Goal: Information Seeking & Learning: Learn about a topic

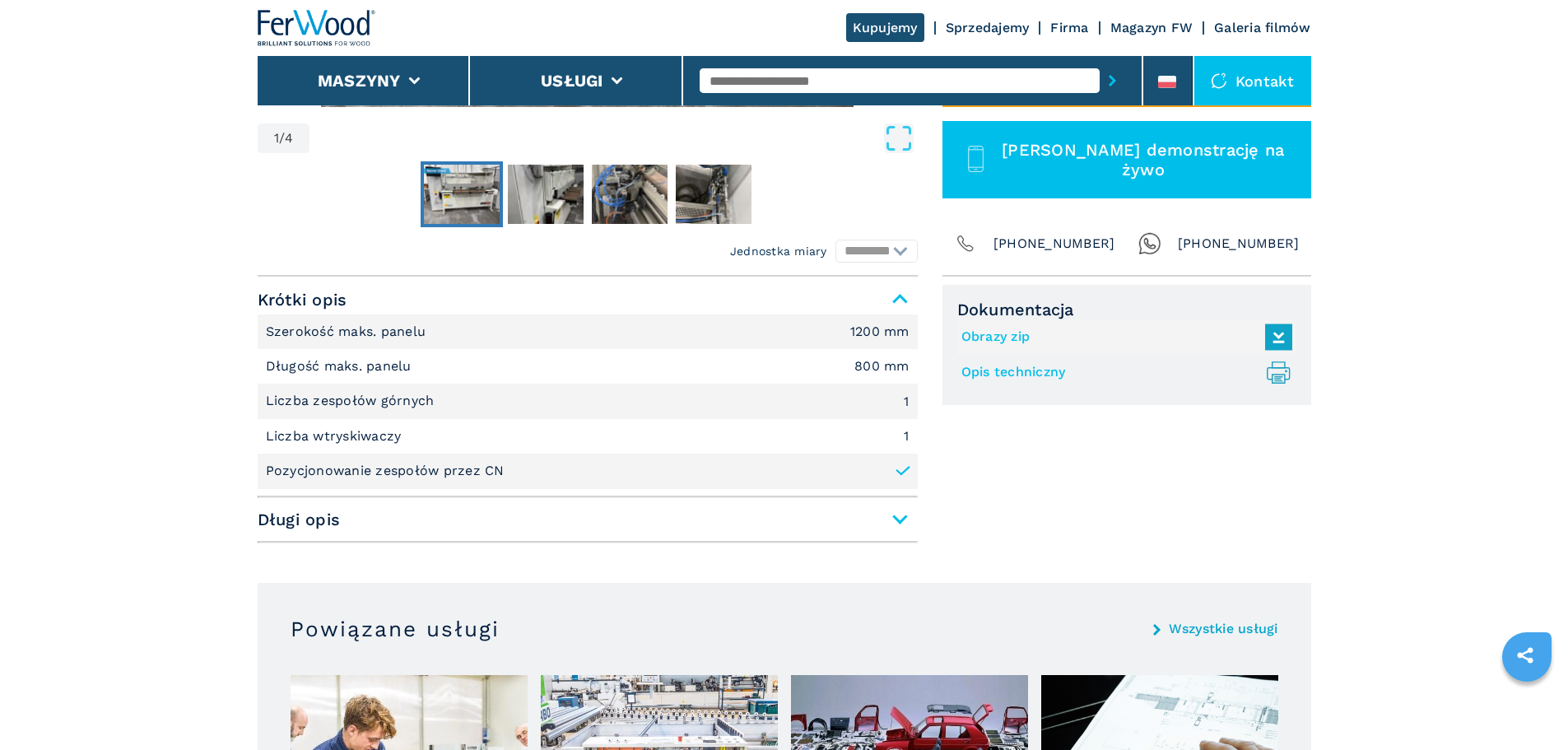
scroll to position [577, 0]
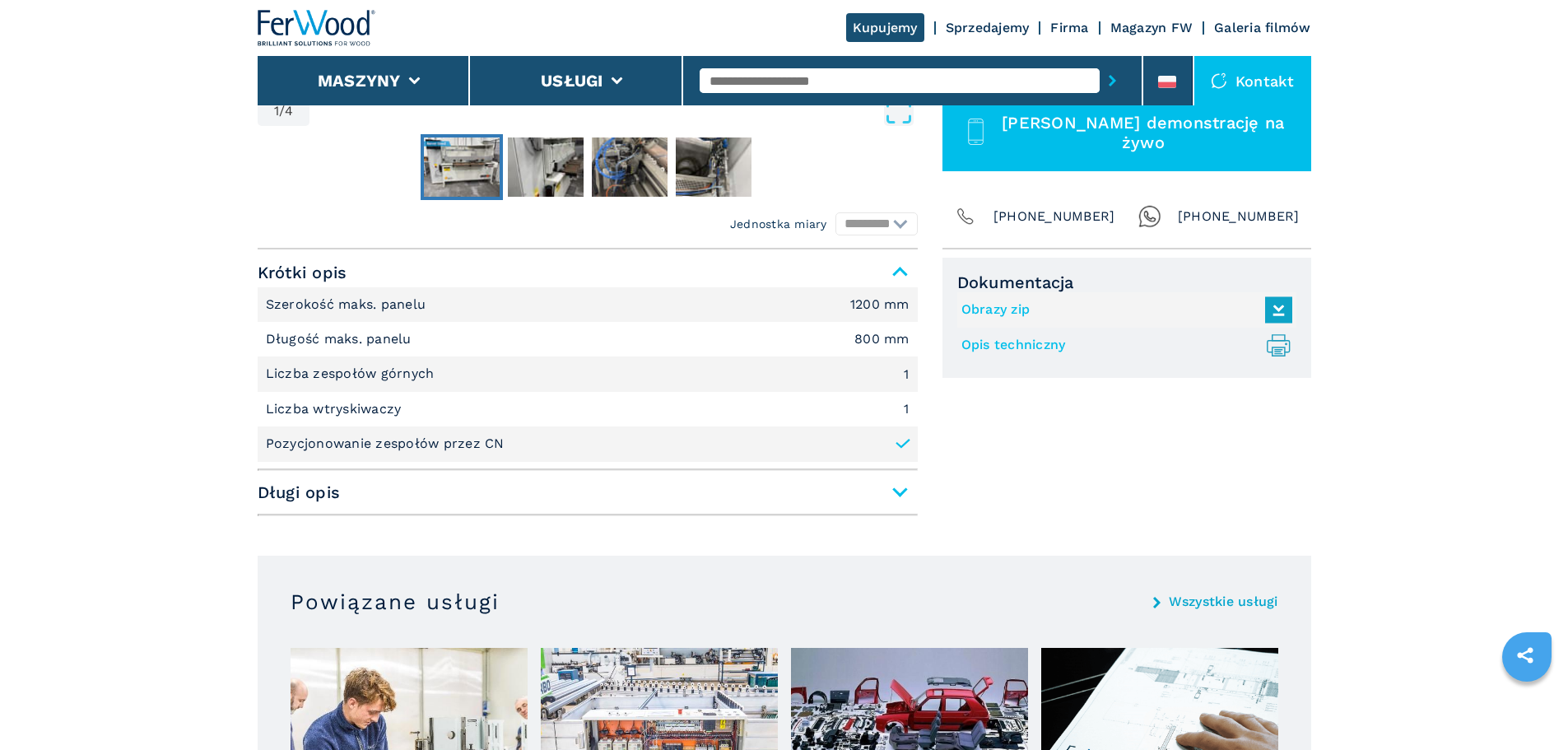
click at [897, 490] on span "Długi opis" at bounding box center [587, 492] width 660 height 29
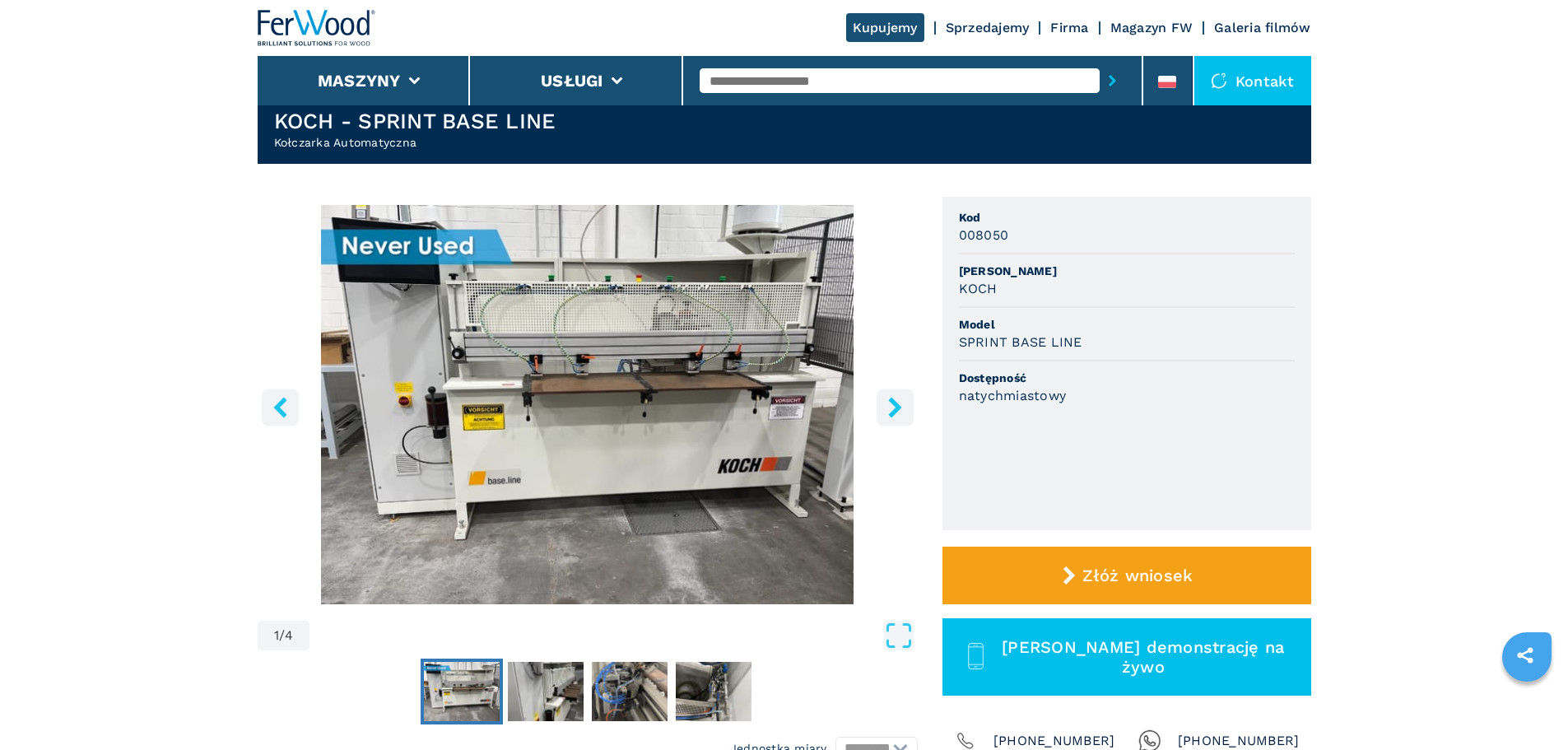
scroll to position [0, 0]
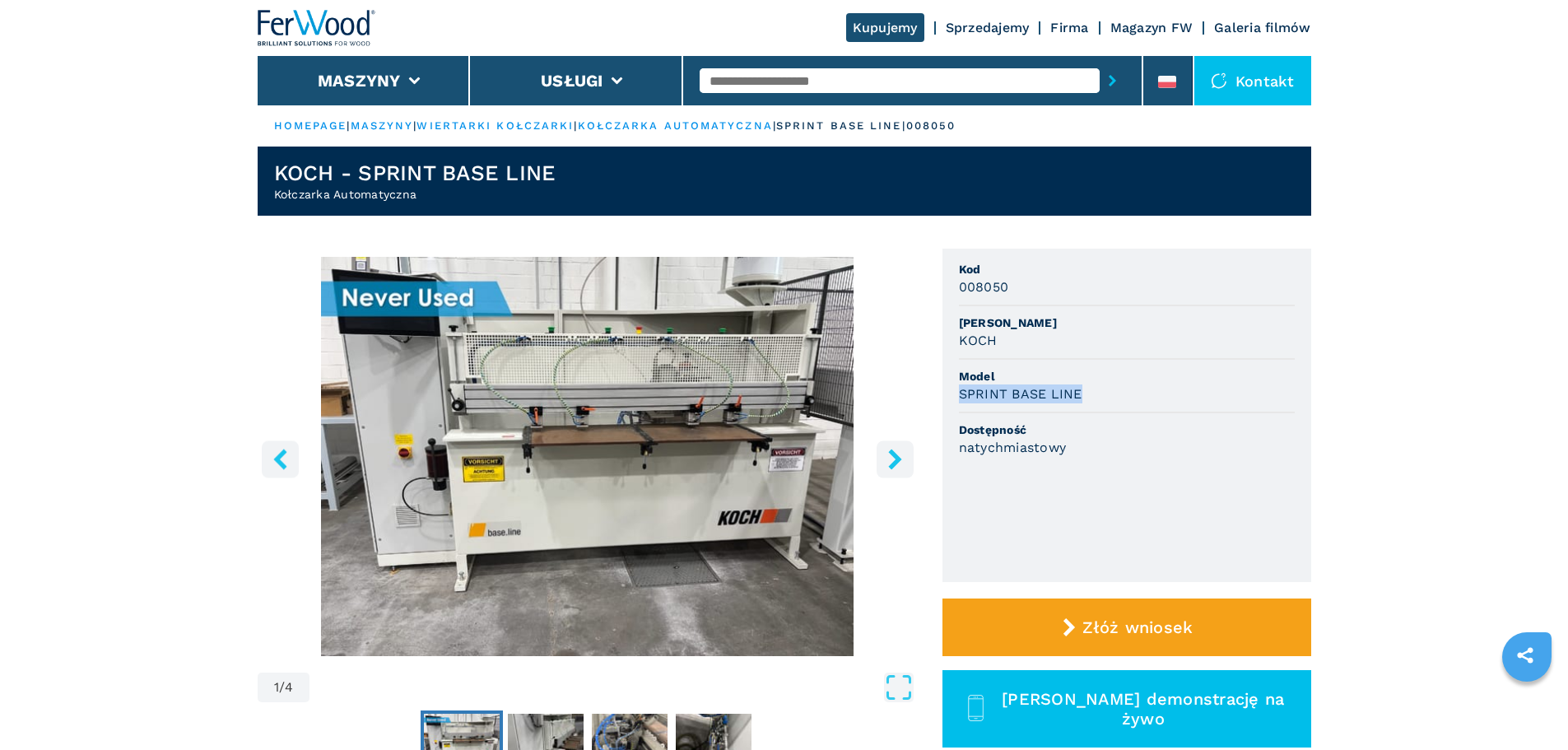
drag, startPoint x: 951, startPoint y: 388, endPoint x: 1086, endPoint y: 394, distance: 135.1
click at [1086, 394] on ul "Kod 008050 Marka KOCH Model SPRINT BASE LINE Dostępność natychmiastowy" at bounding box center [1127, 415] width 369 height 333
copy h3 "SPRINT BASE LINE"
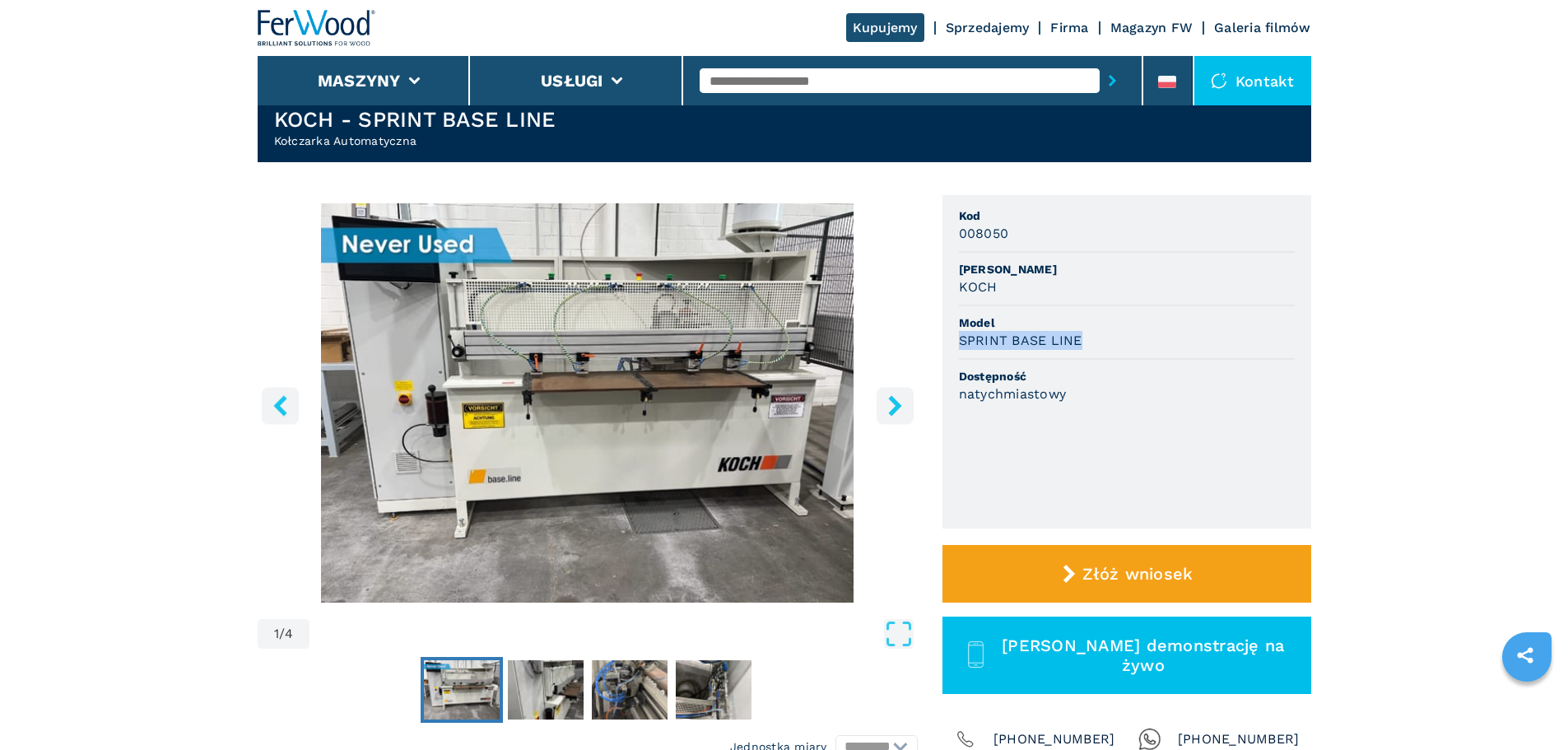
scroll to position [82, 0]
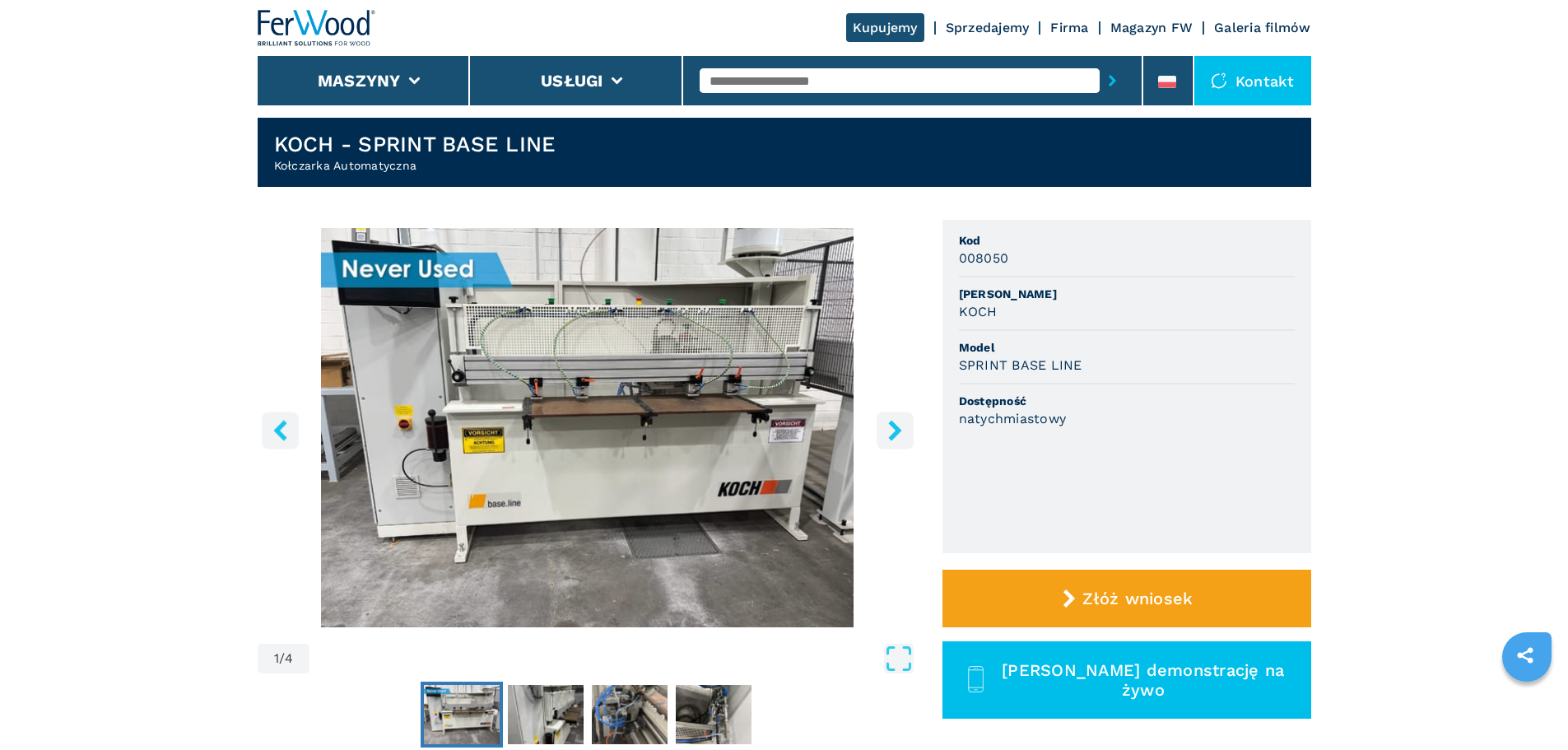
scroll to position [0, 0]
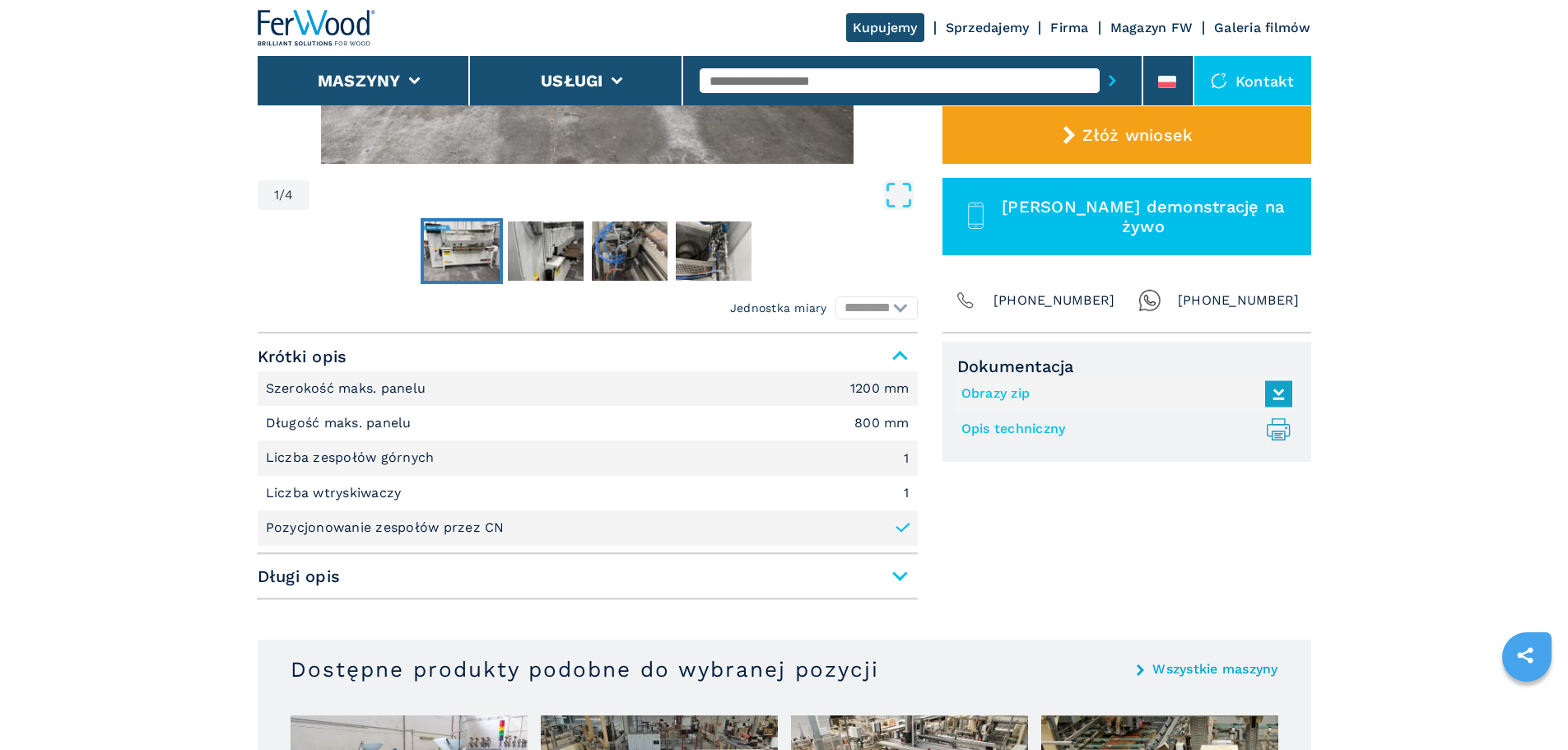
scroll to position [495, 0]
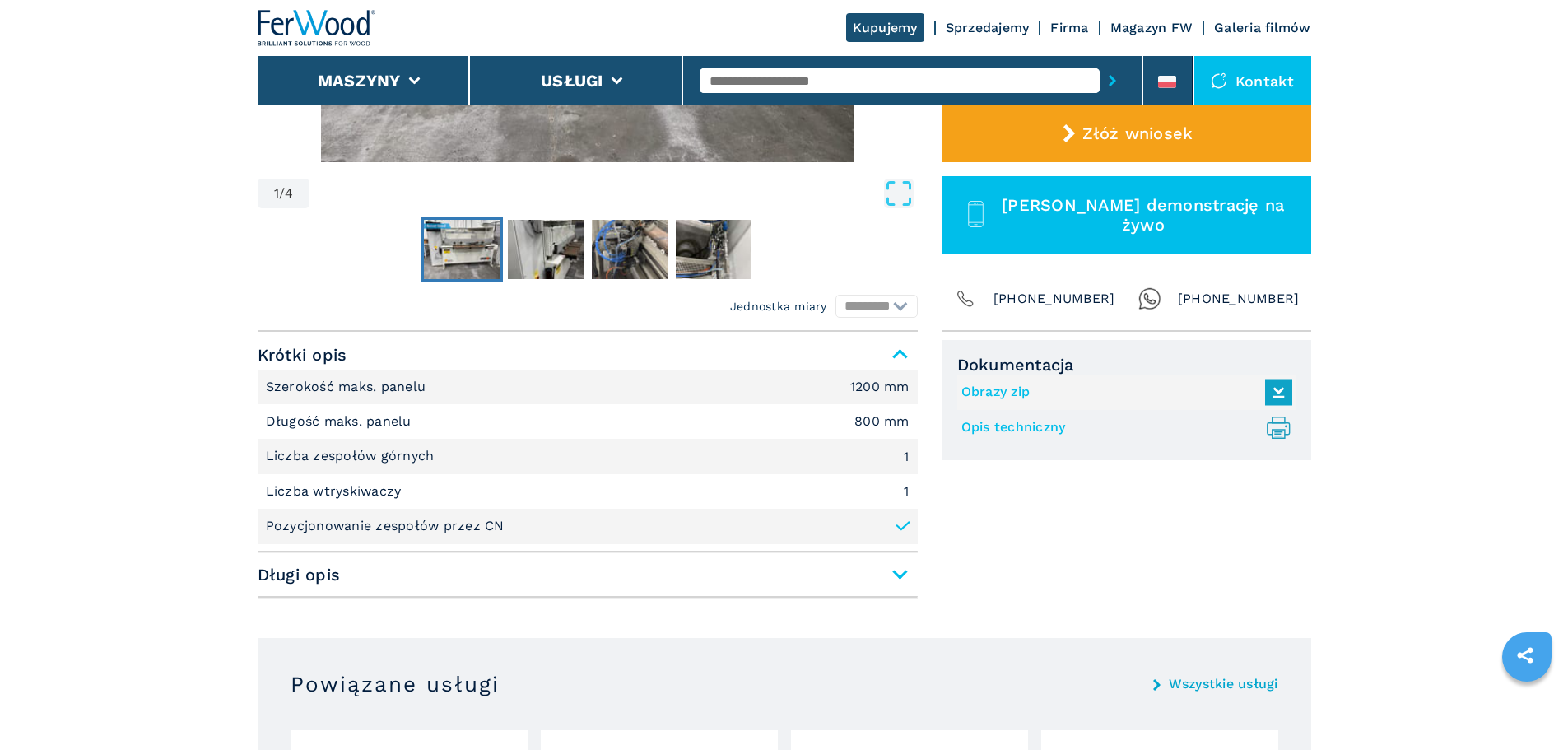
click at [889, 577] on span "Długi opis" at bounding box center [587, 575] width 660 height 29
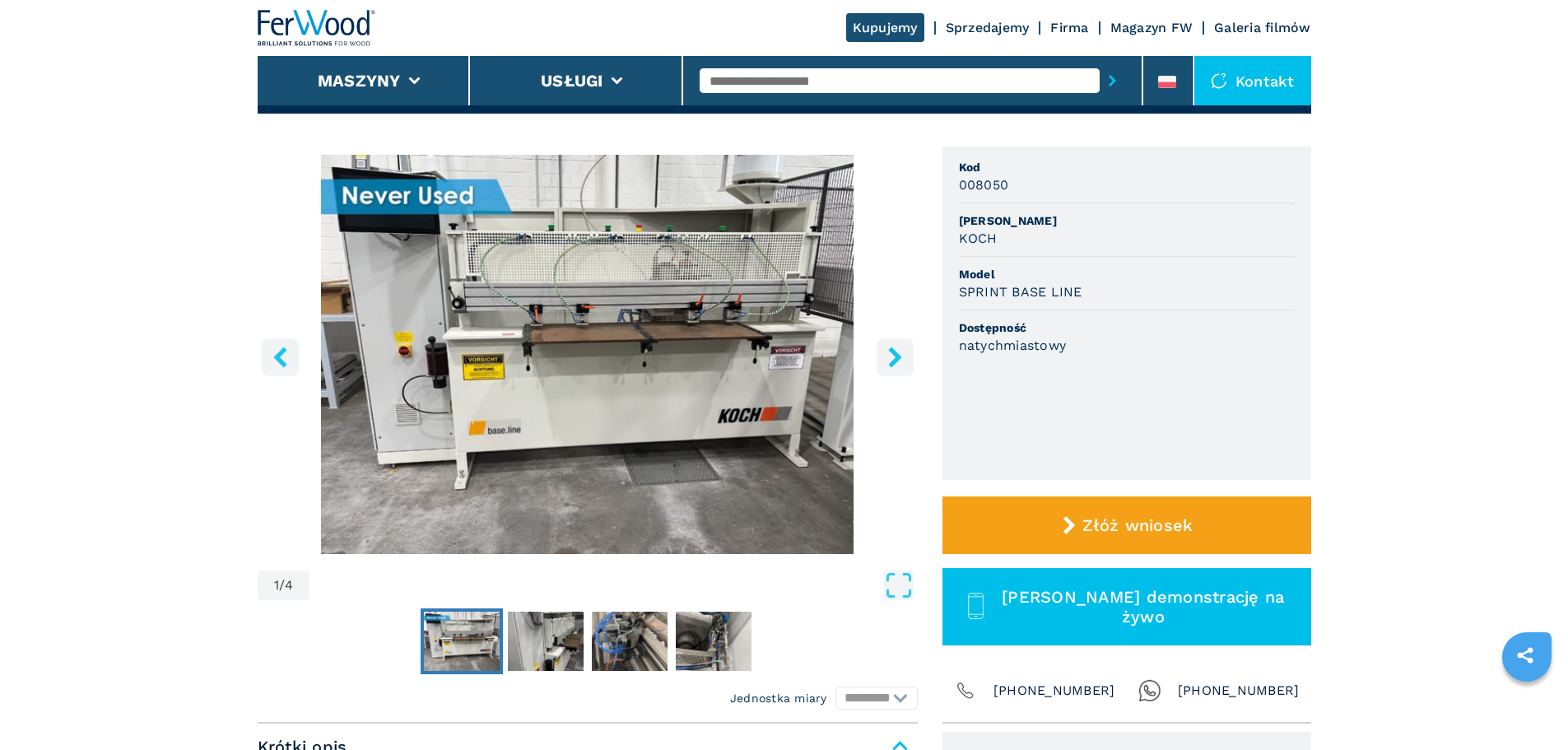
scroll to position [0, 0]
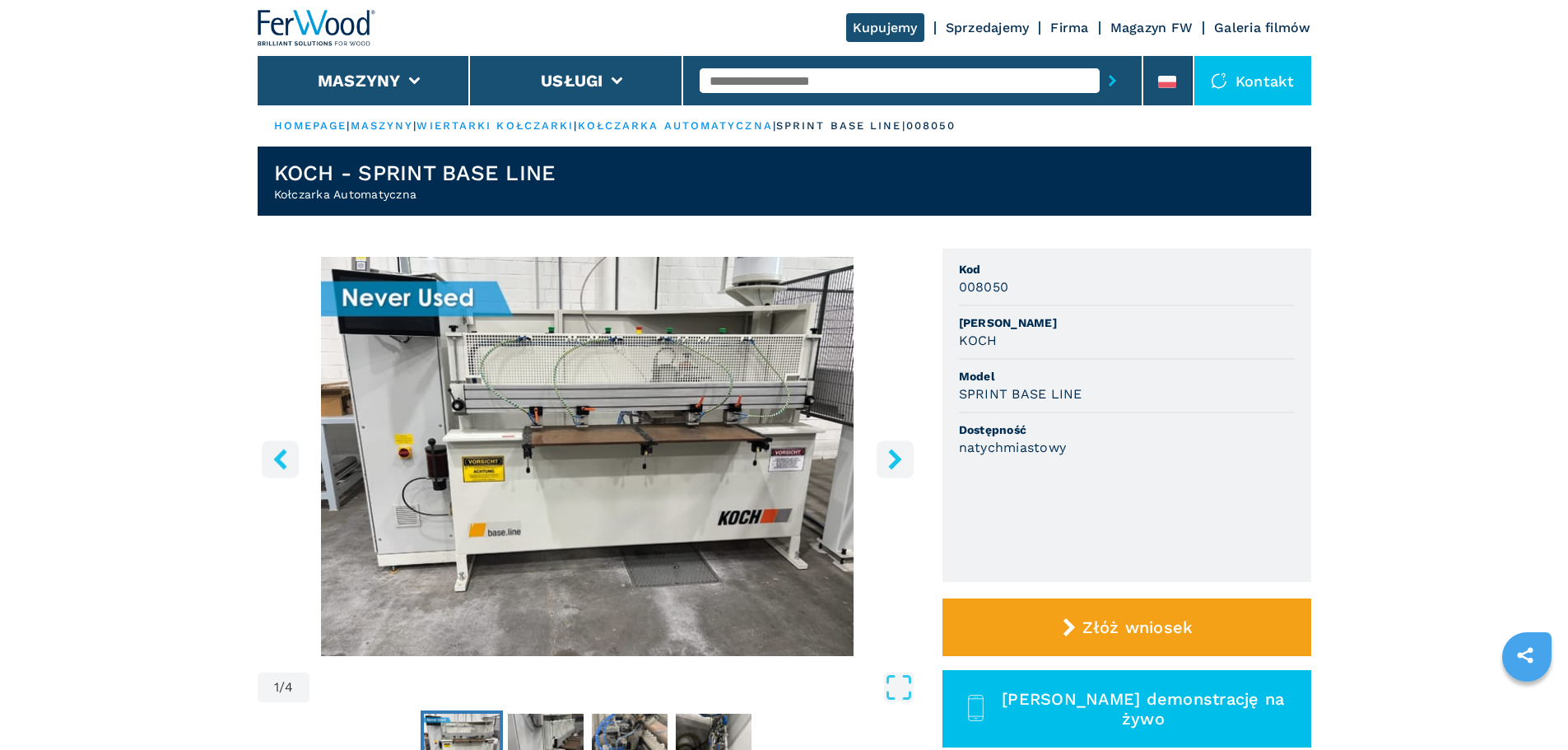
click at [887, 454] on icon "right-button" at bounding box center [895, 459] width 21 height 21
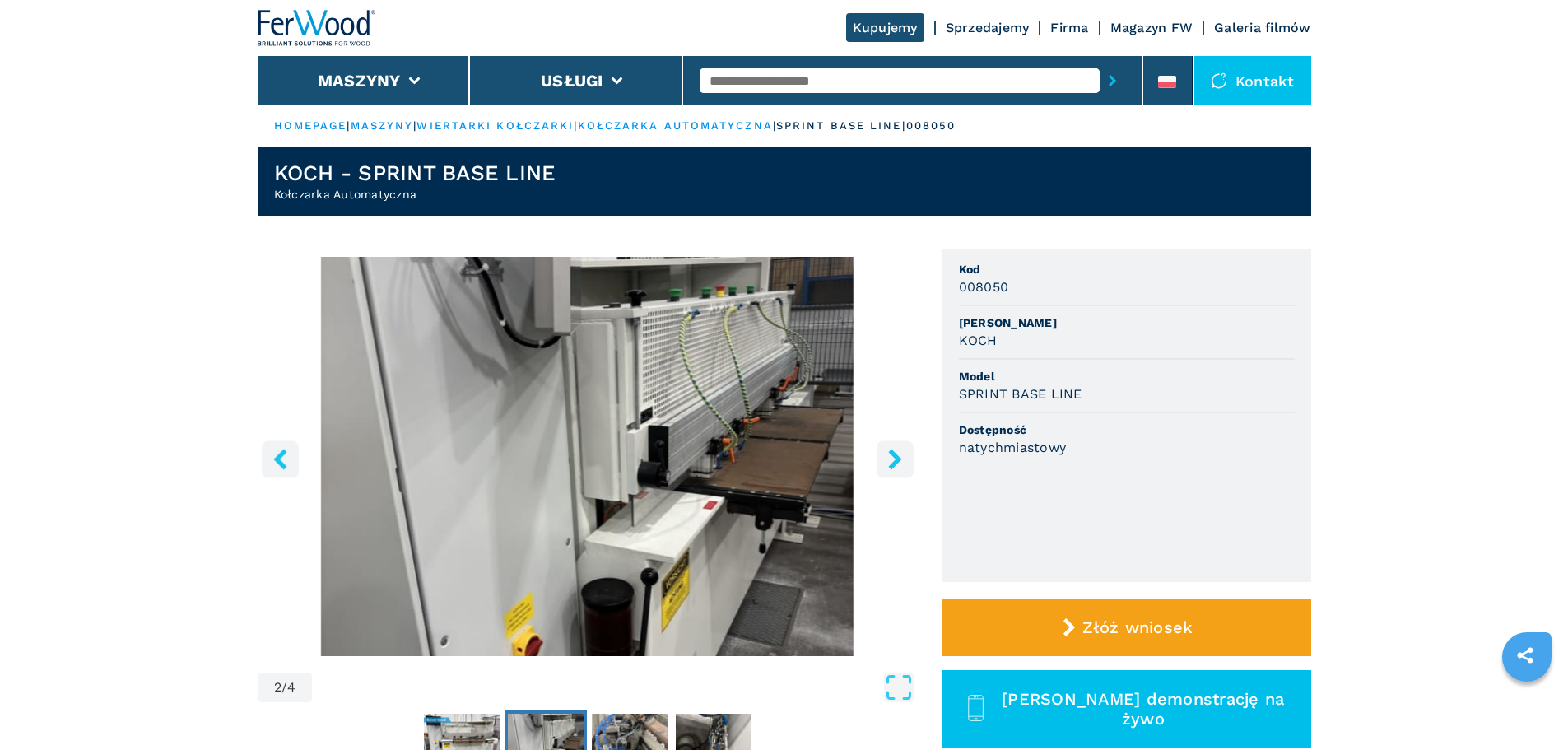
click at [887, 454] on icon "right-button" at bounding box center [895, 459] width 21 height 21
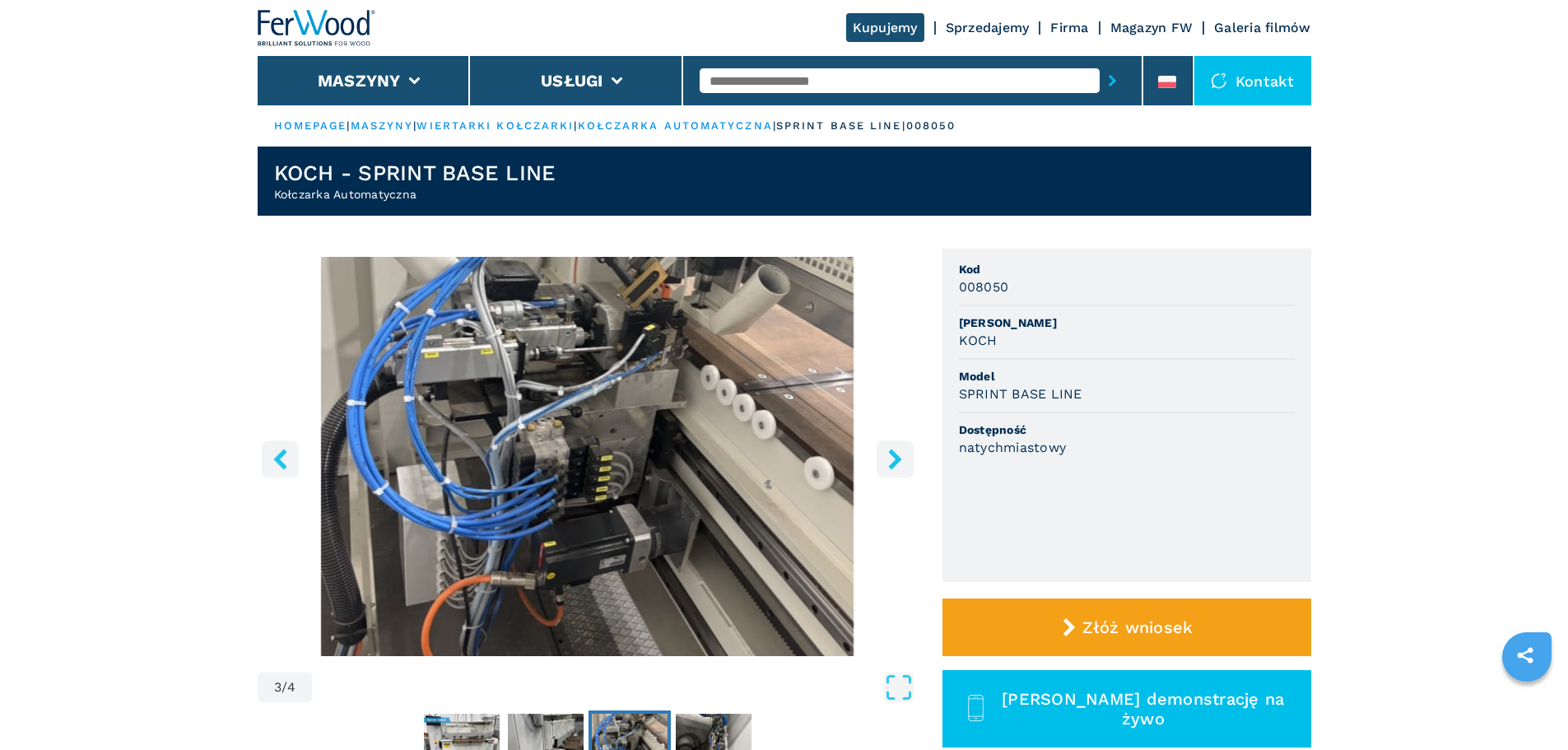
click at [887, 454] on icon "right-button" at bounding box center [895, 459] width 21 height 21
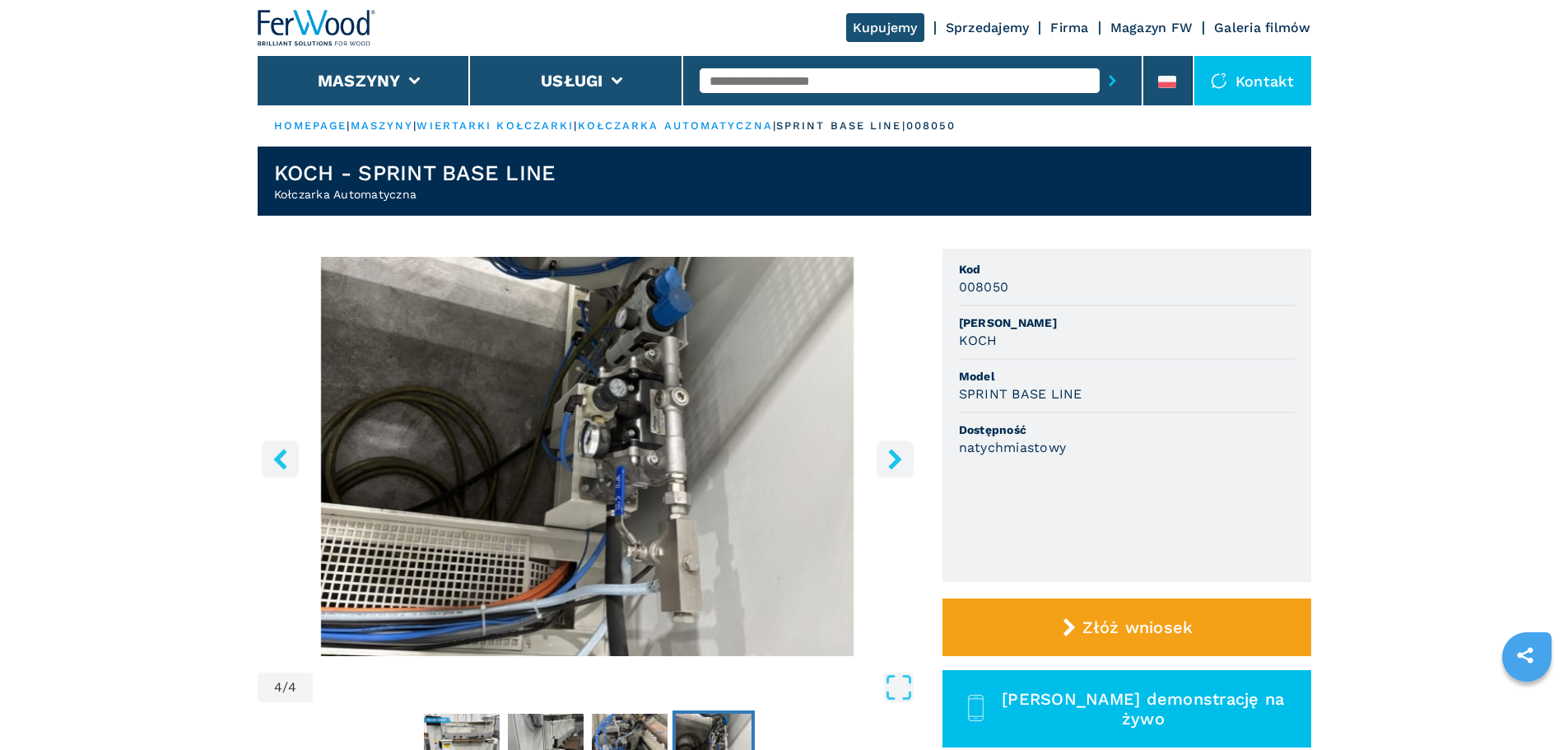
click at [887, 454] on icon "right-button" at bounding box center [895, 459] width 21 height 21
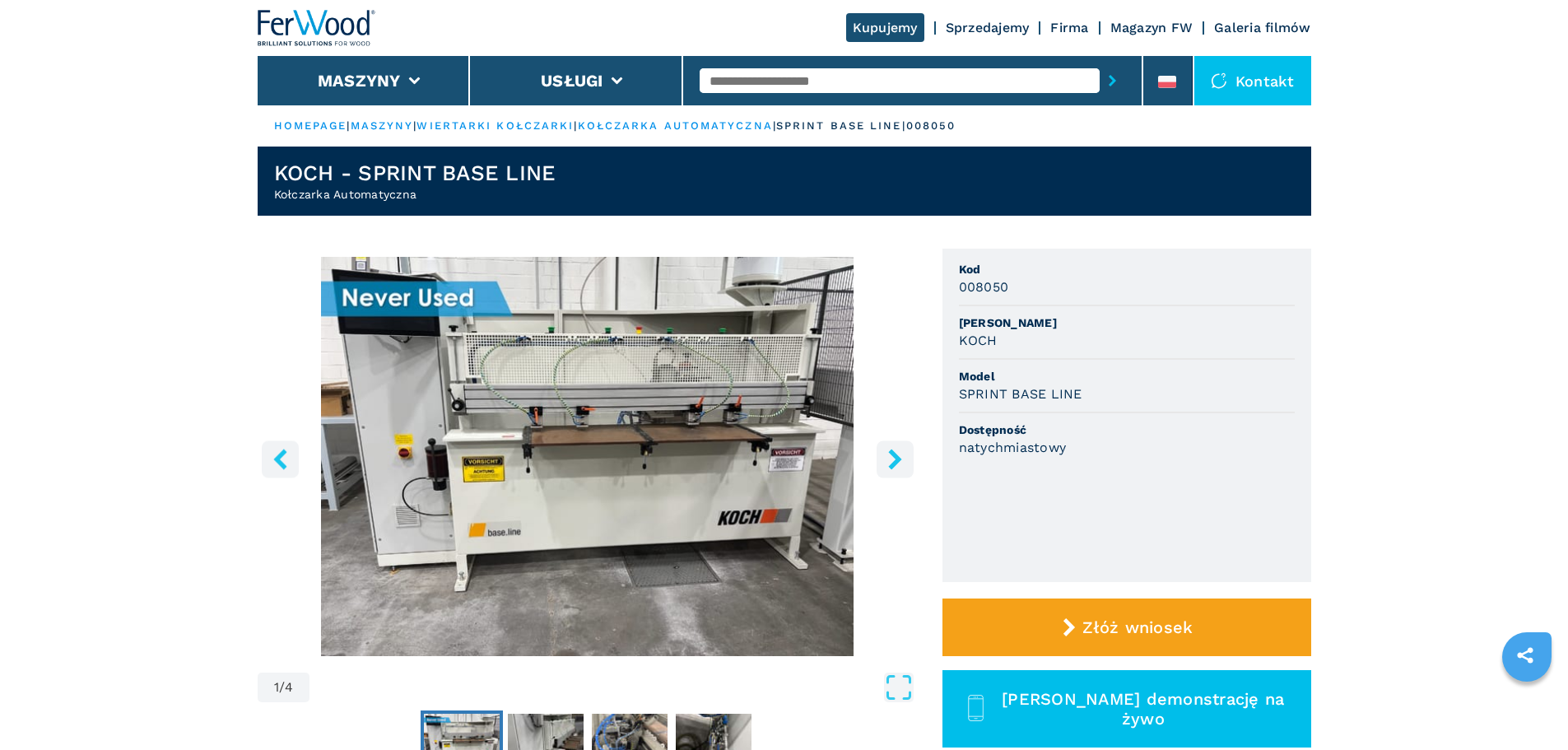
click at [887, 454] on icon "right-button" at bounding box center [895, 459] width 21 height 21
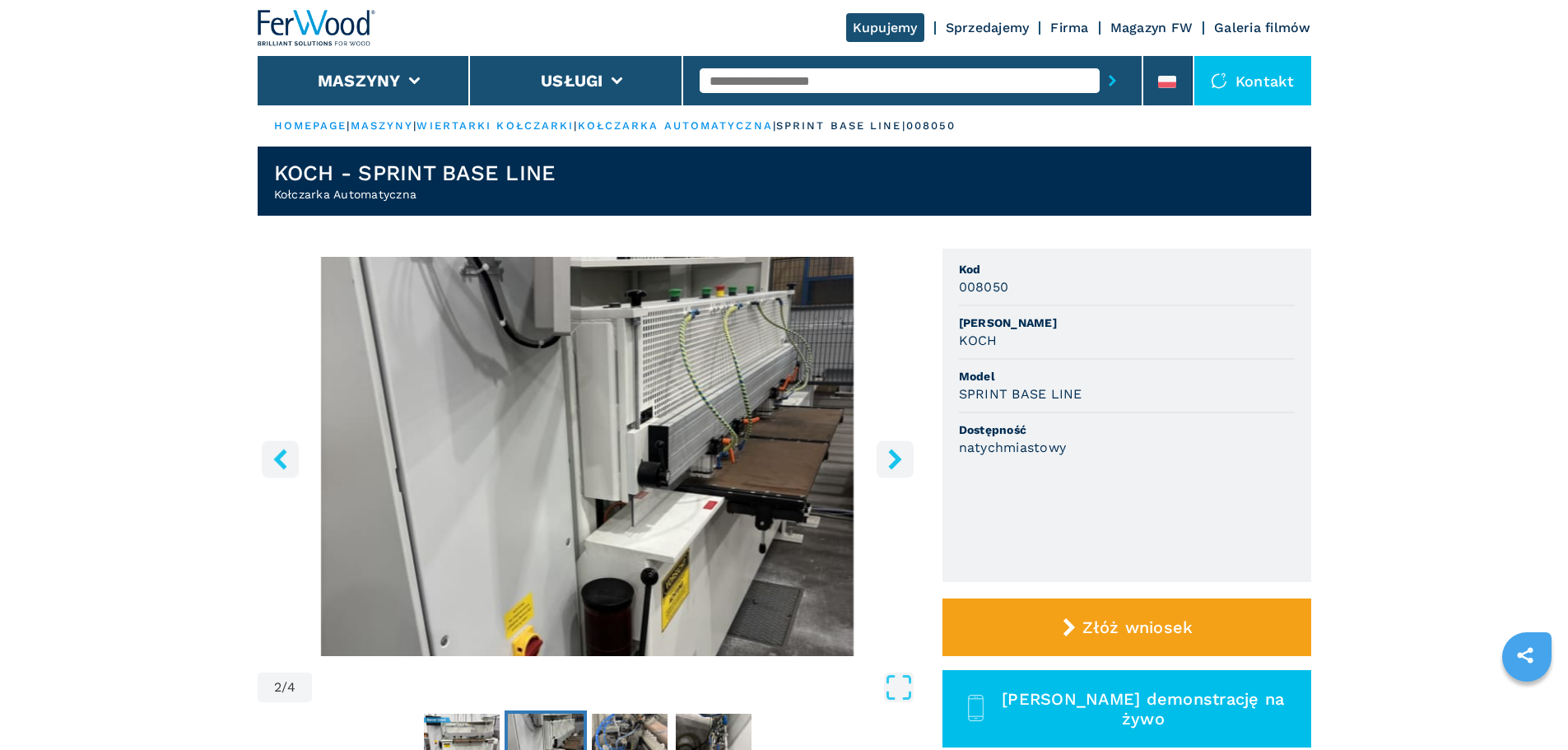
click at [887, 454] on icon "right-button" at bounding box center [895, 459] width 21 height 21
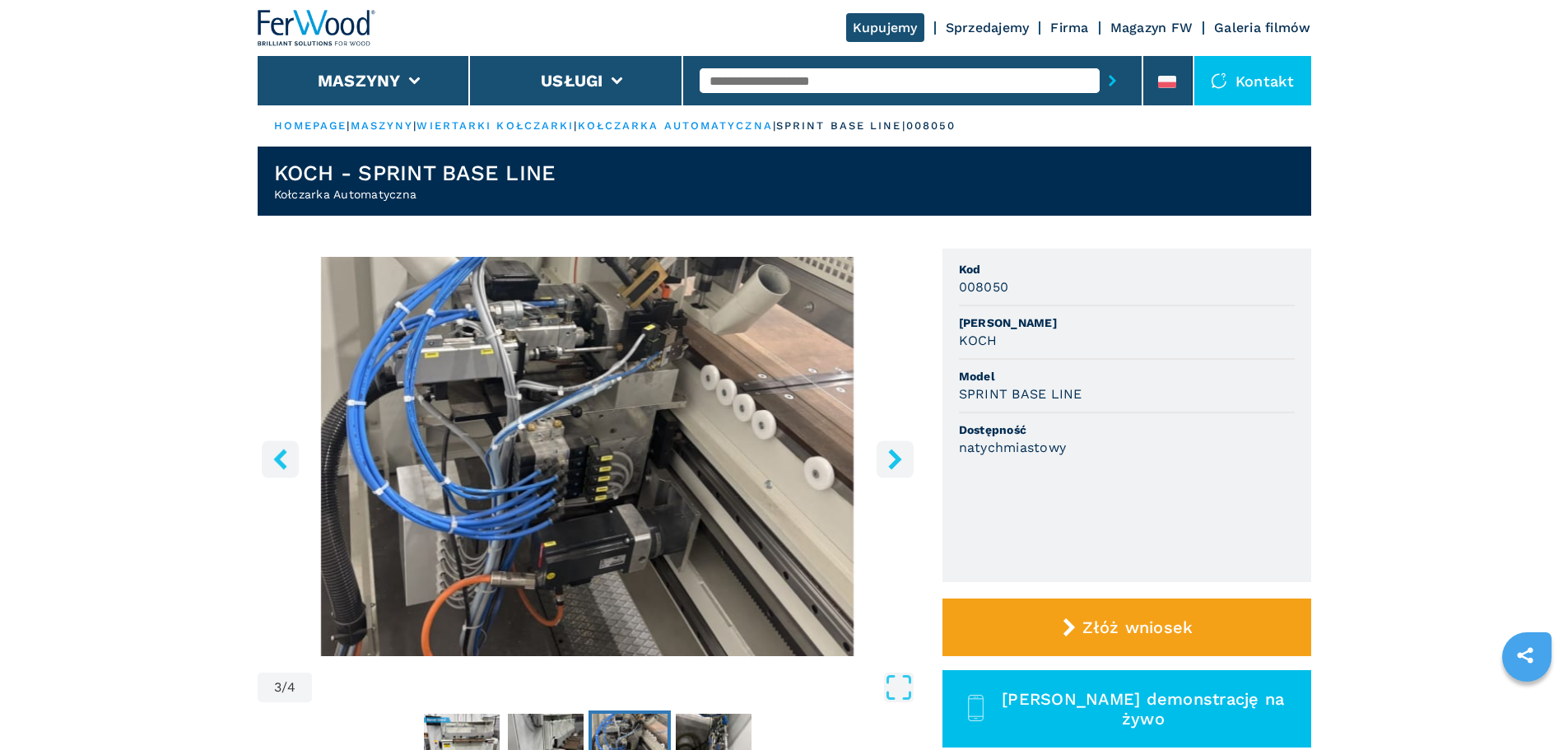
click at [887, 454] on icon "right-button" at bounding box center [895, 459] width 21 height 21
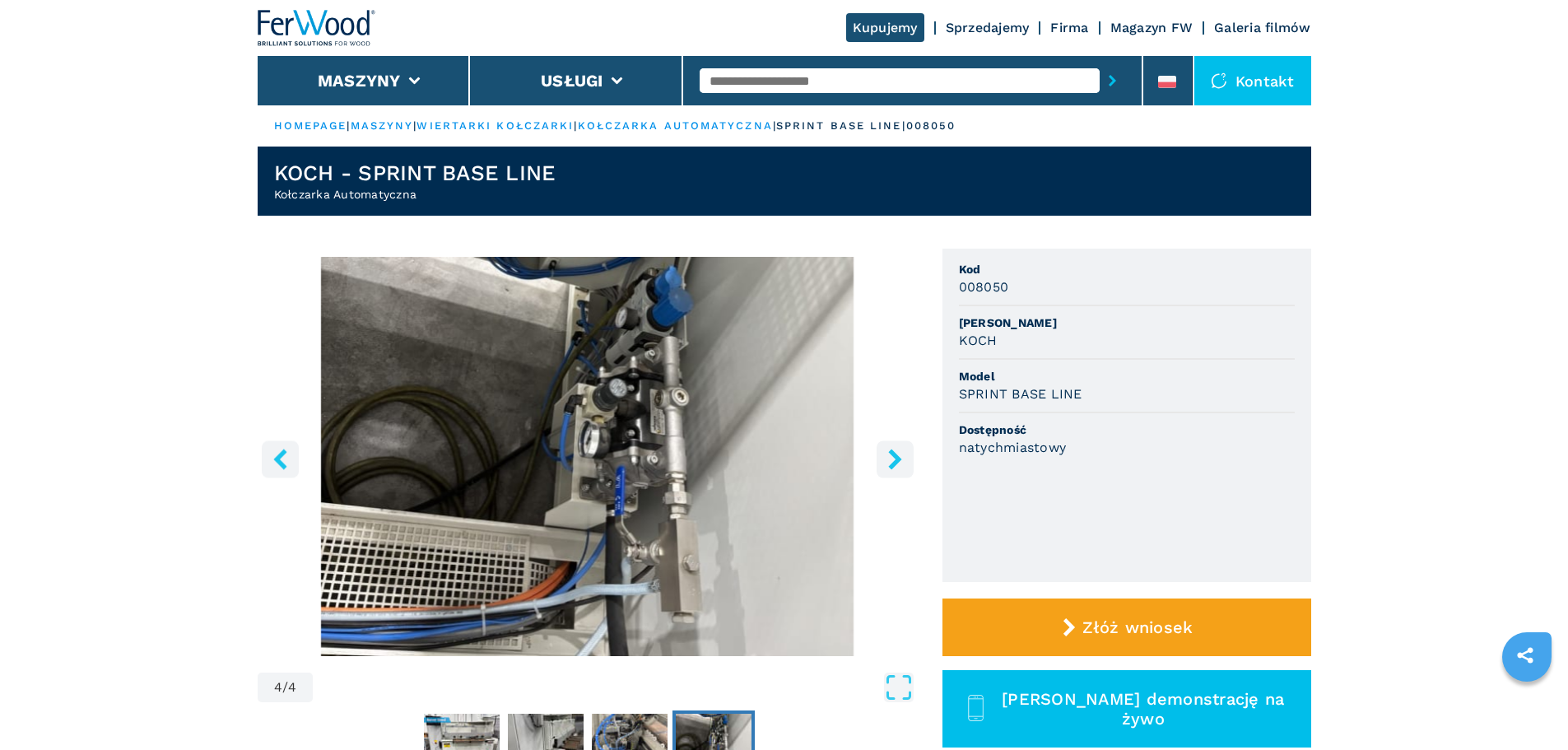
click at [890, 454] on icon "right-button" at bounding box center [895, 459] width 21 height 21
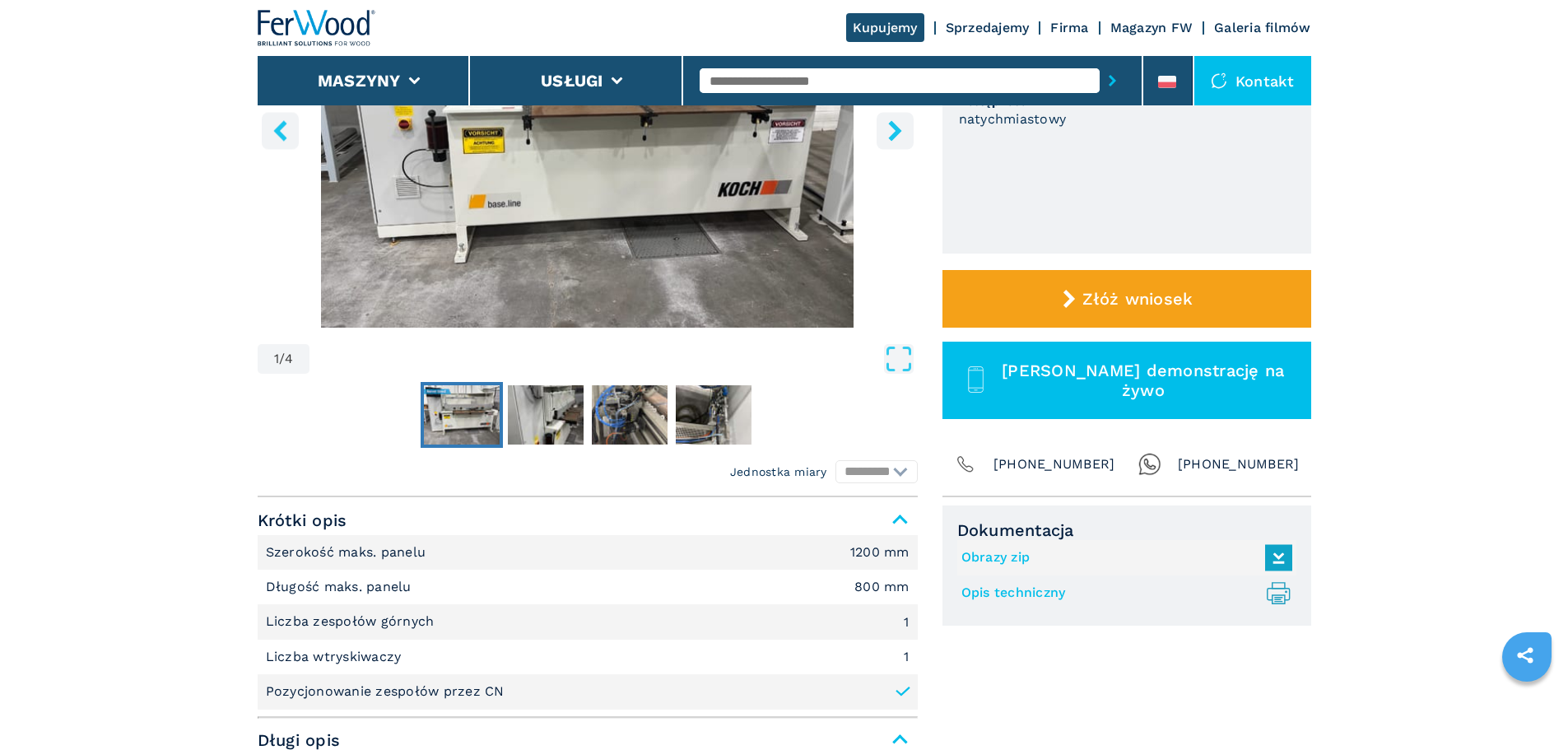
scroll to position [247, 0]
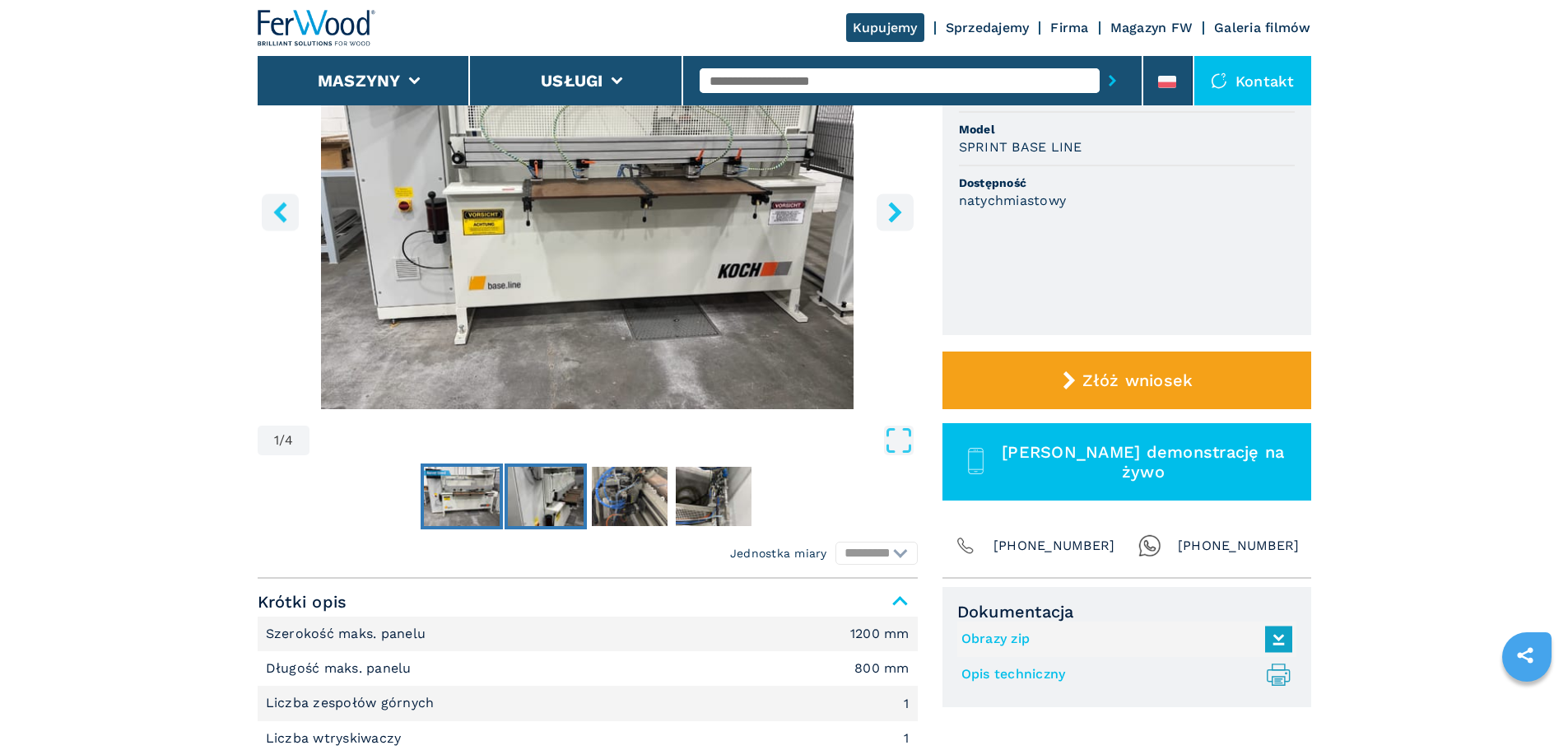
click at [555, 492] on img "Go to Slide 2" at bounding box center [546, 496] width 76 height 60
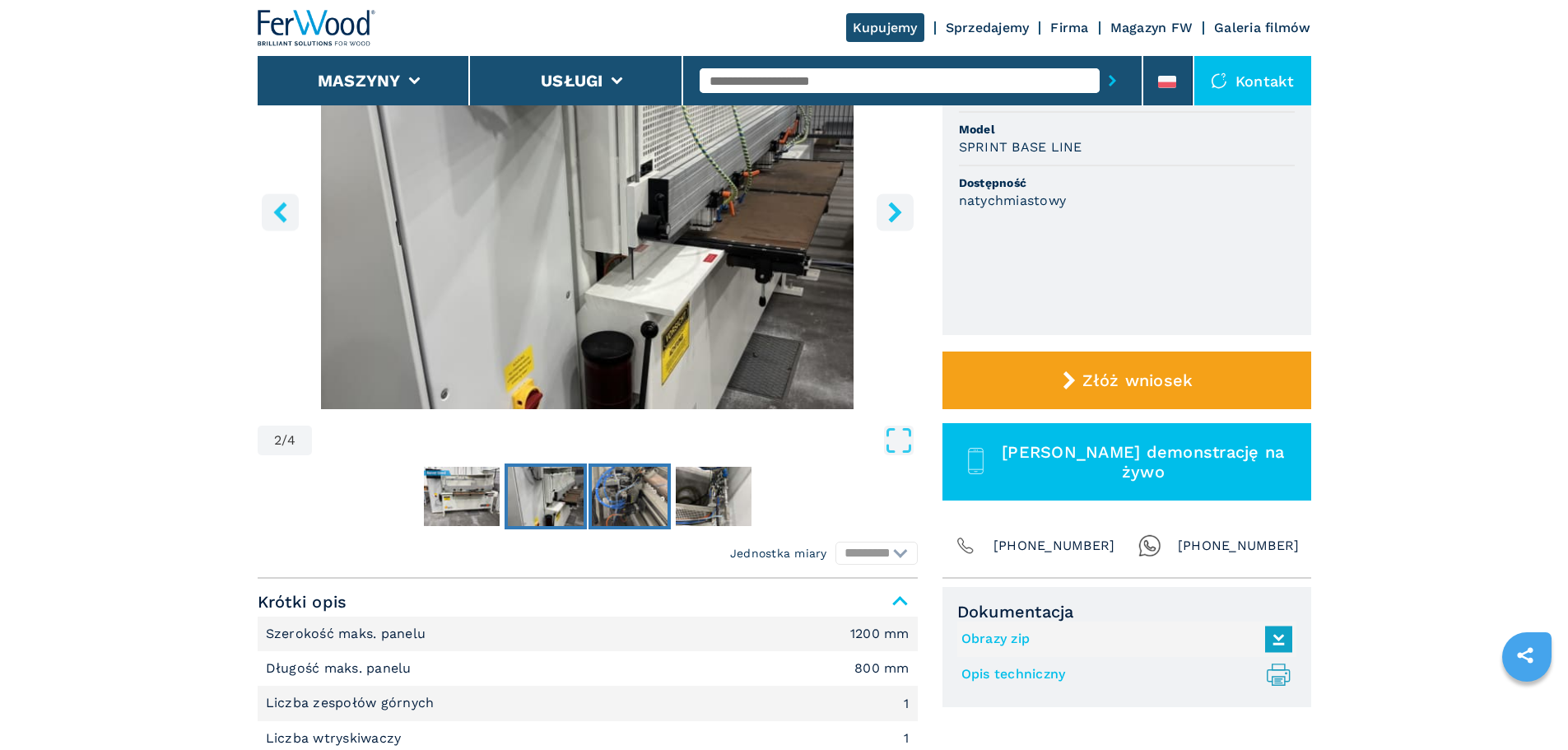
click at [632, 501] on img "Go to Slide 3" at bounding box center [630, 496] width 76 height 60
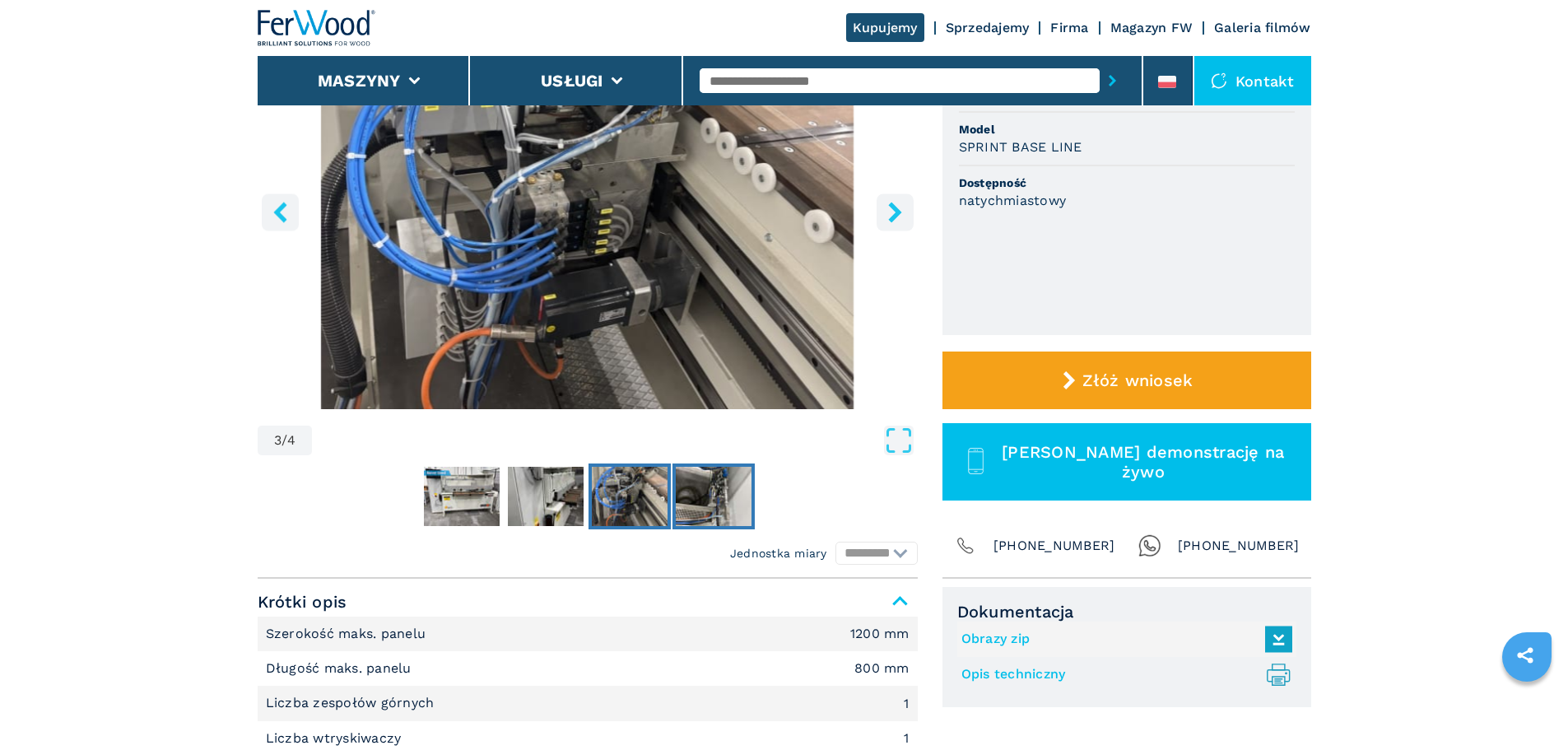
click at [712, 502] on img "Go to Slide 4" at bounding box center [713, 496] width 76 height 60
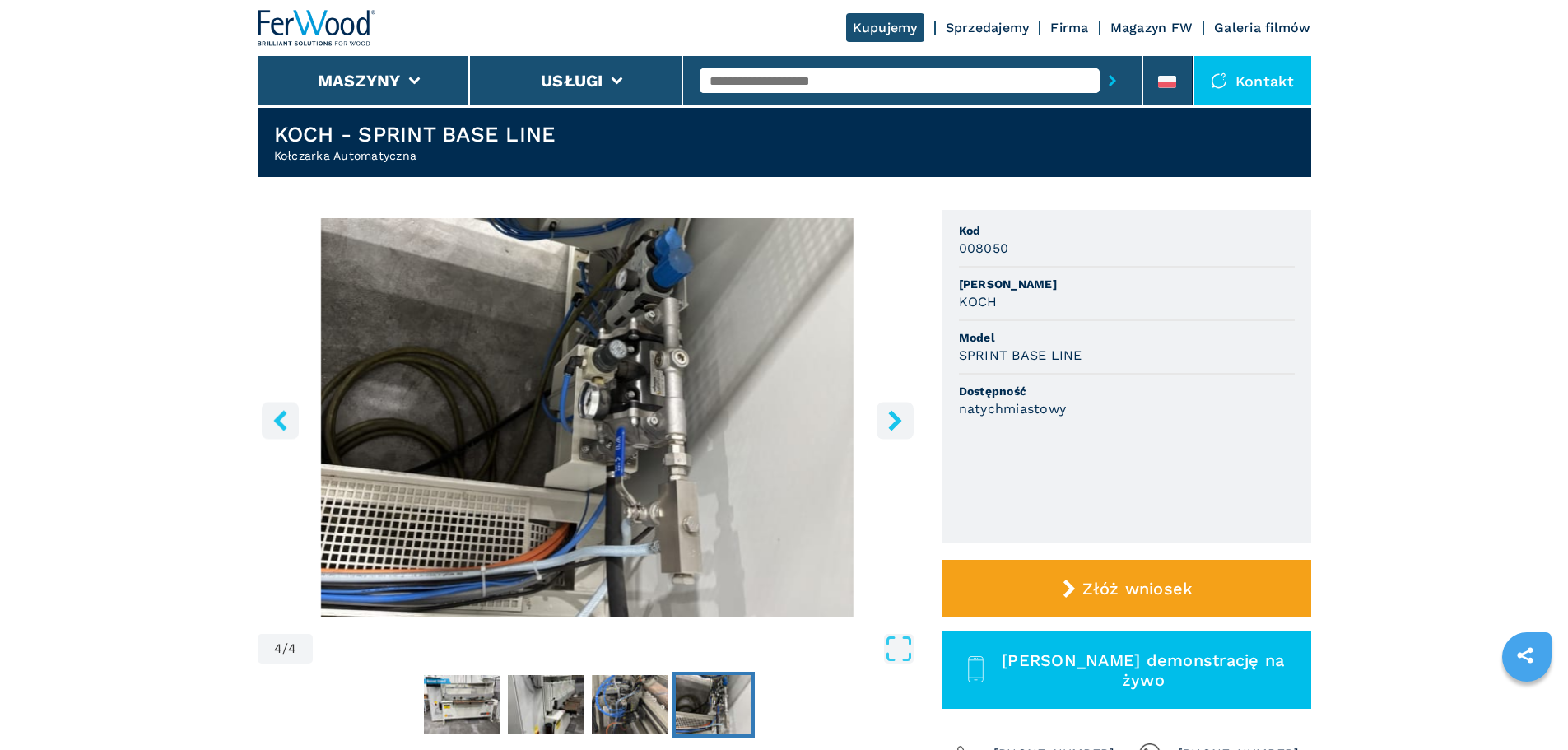
scroll to position [0, 0]
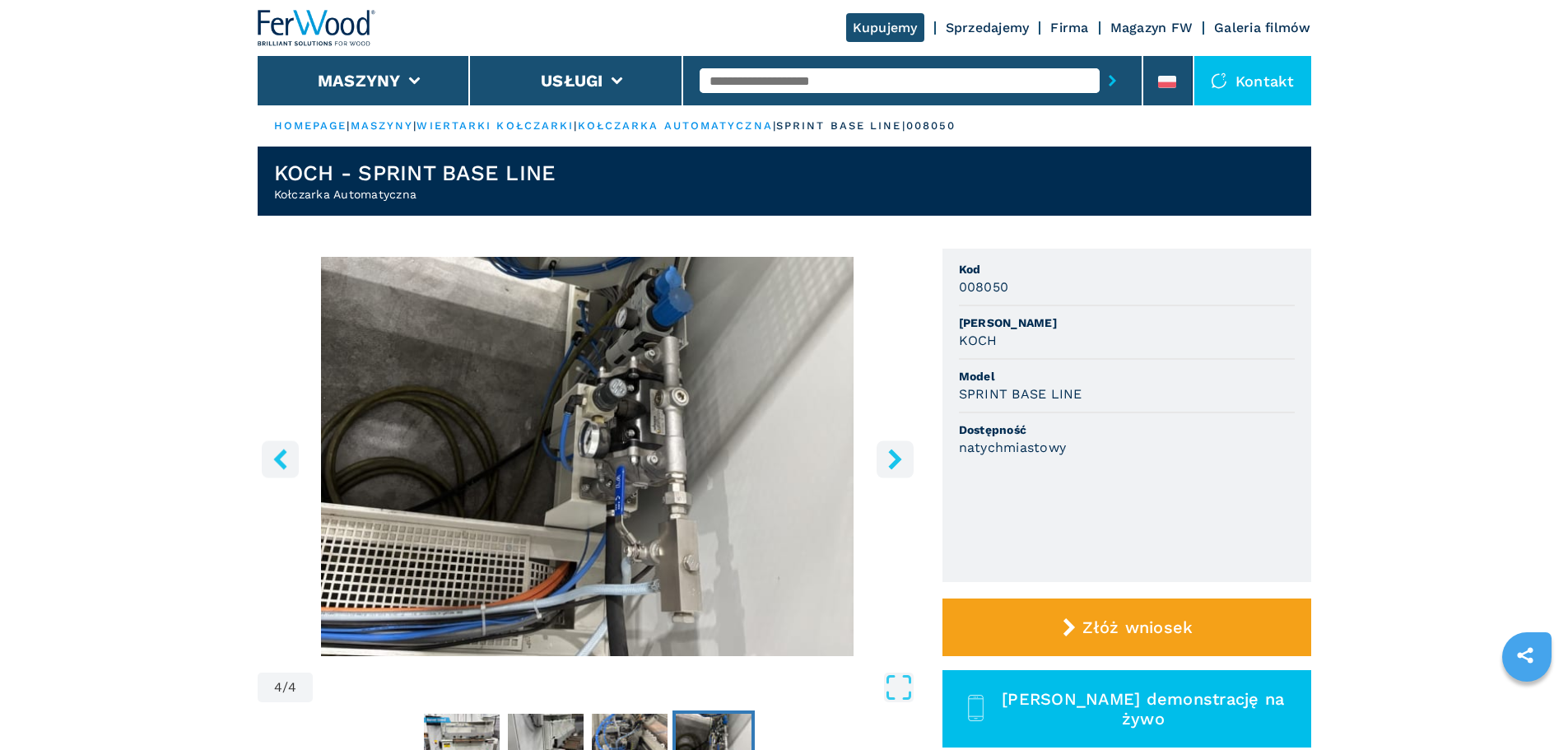
click at [888, 457] on icon "right-button" at bounding box center [895, 459] width 21 height 21
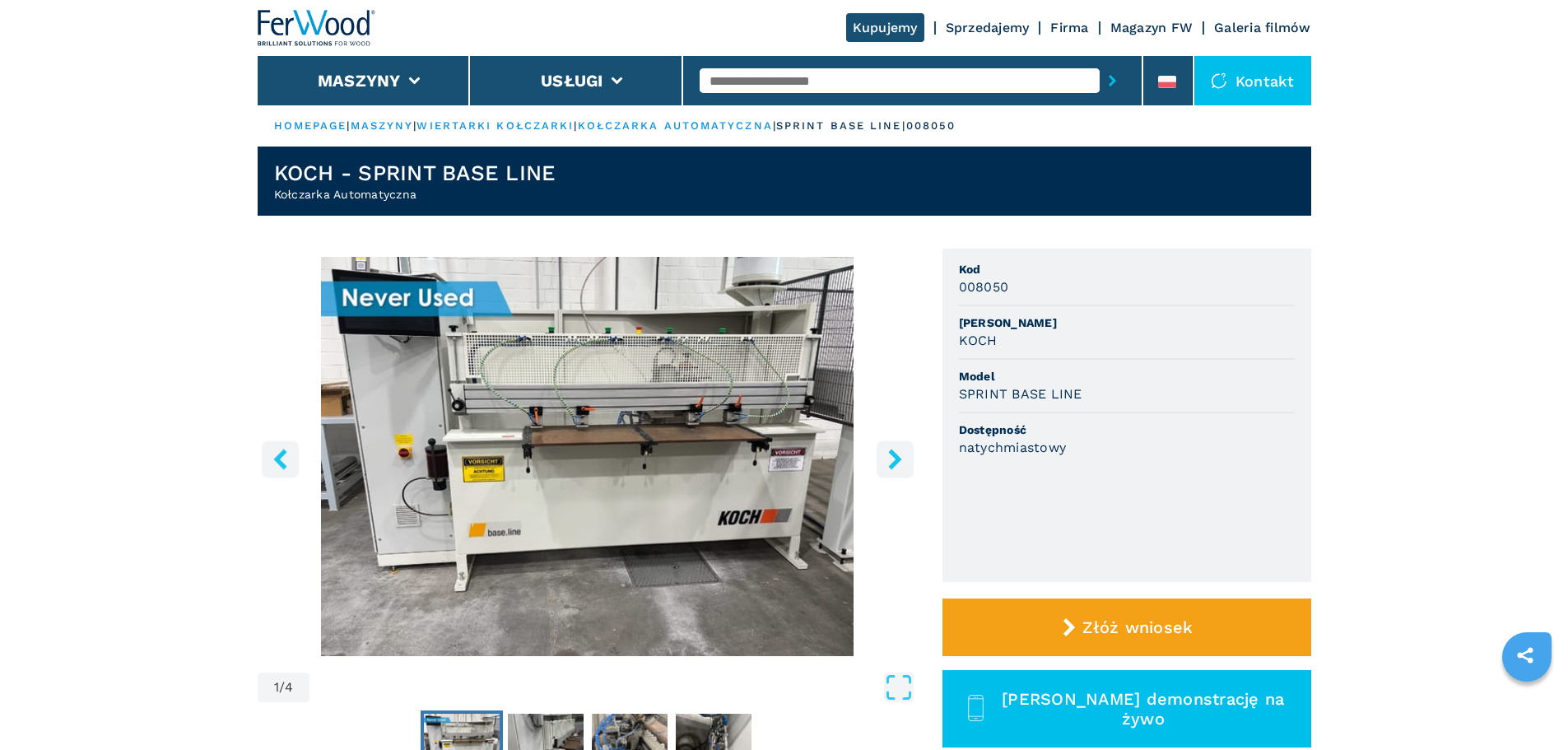
click at [888, 457] on icon "right-button" at bounding box center [895, 459] width 21 height 21
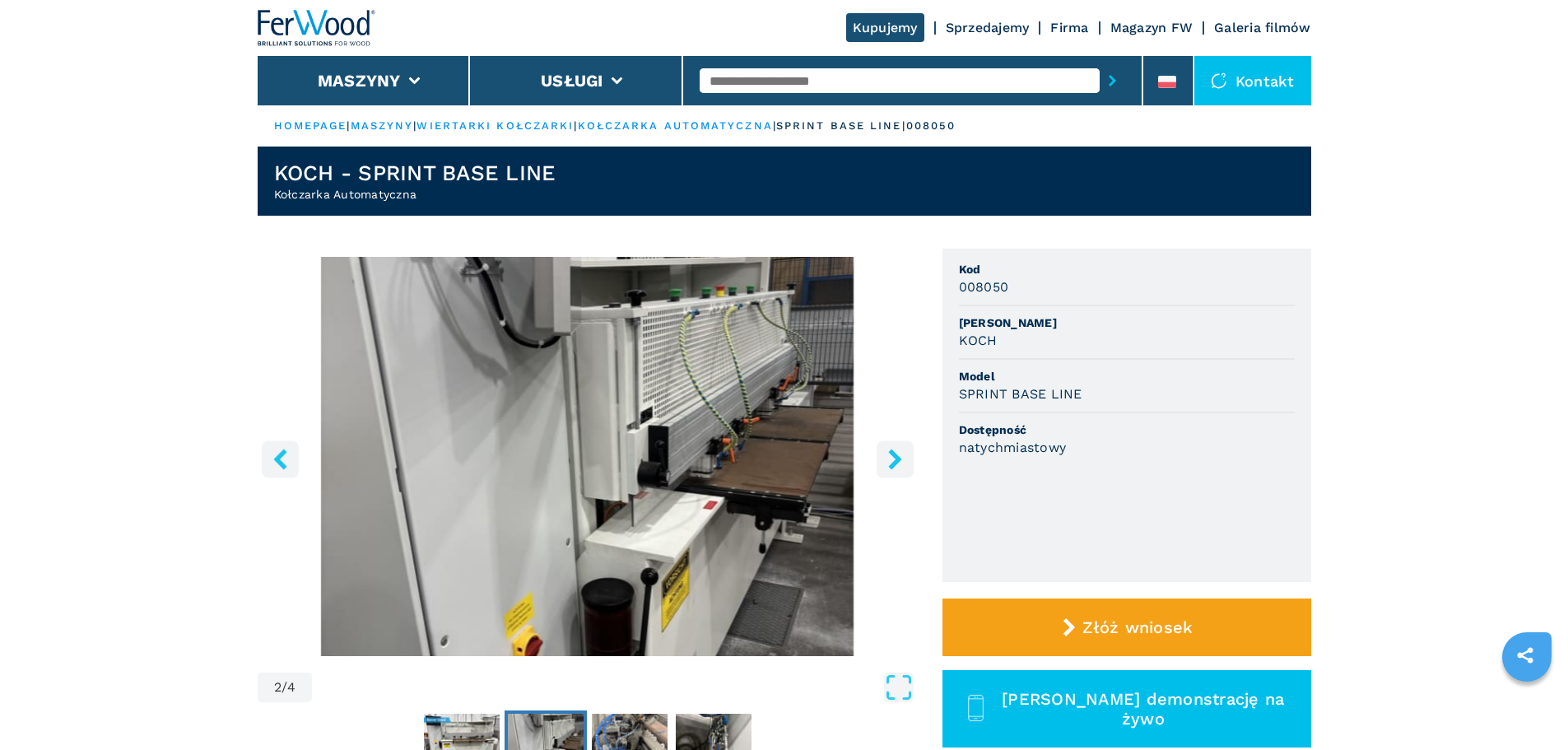
click at [888, 457] on icon "right-button" at bounding box center [895, 459] width 21 height 21
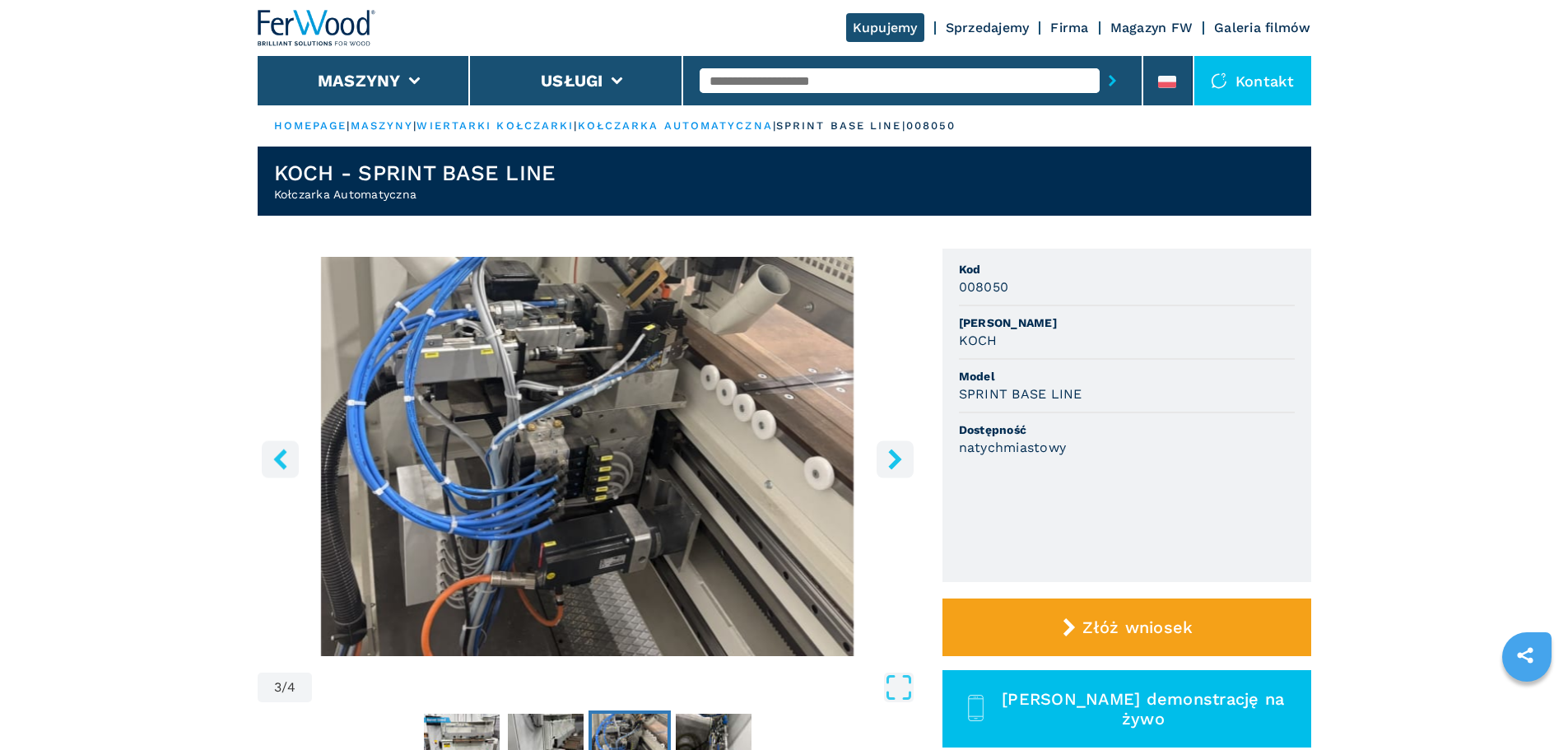
click at [888, 457] on icon "right-button" at bounding box center [895, 459] width 21 height 21
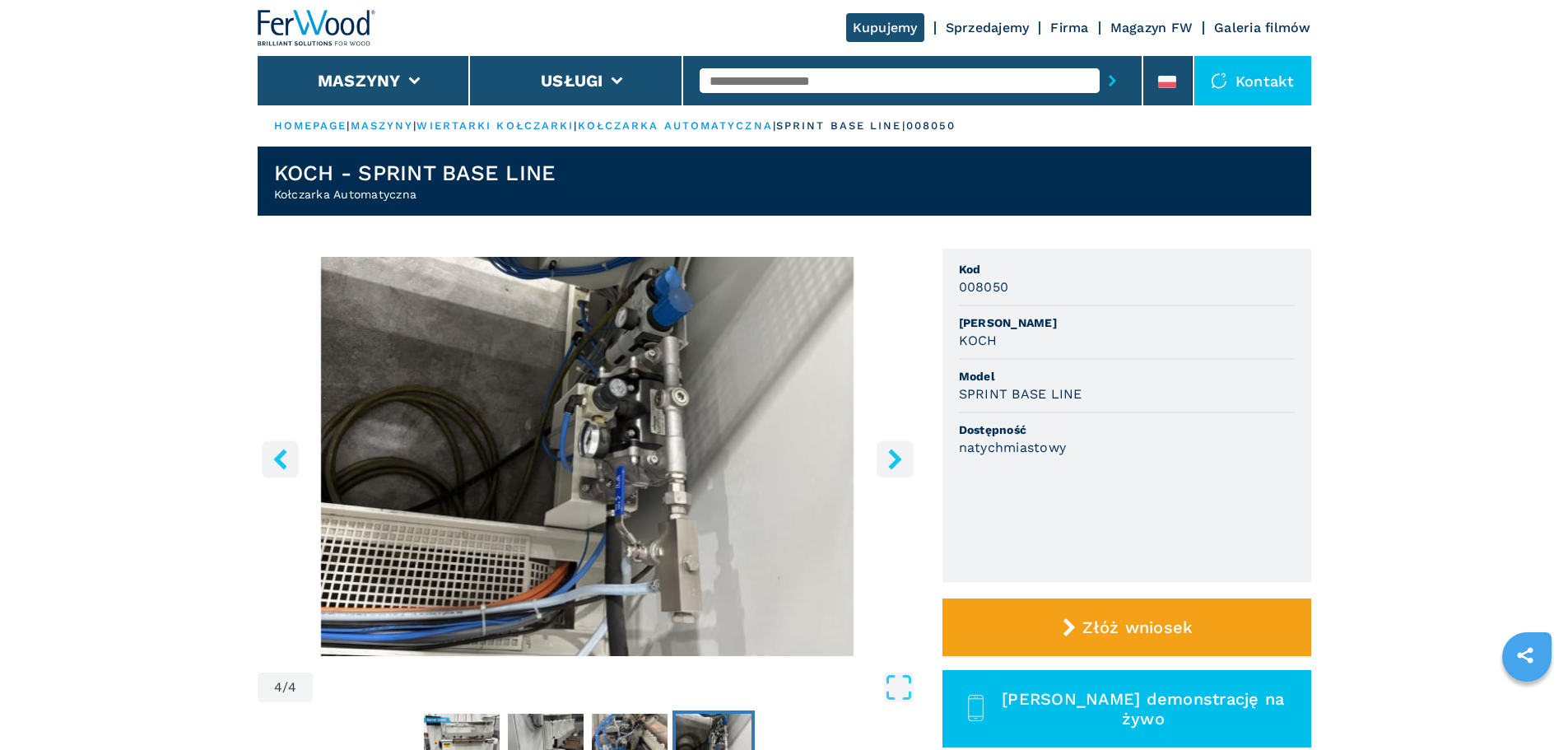
click at [888, 457] on icon "right-button" at bounding box center [895, 459] width 21 height 21
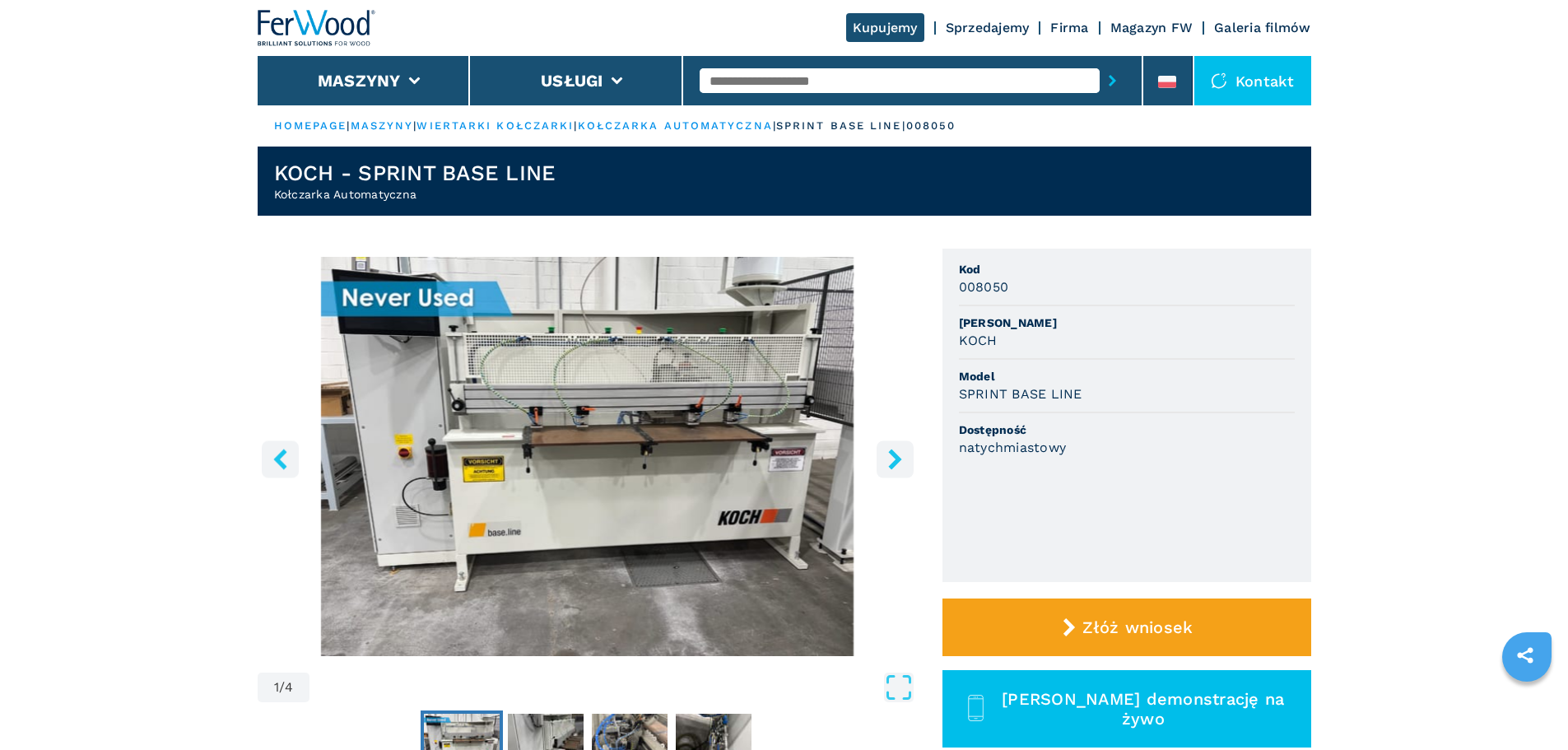
click at [888, 457] on icon "right-button" at bounding box center [895, 459] width 21 height 21
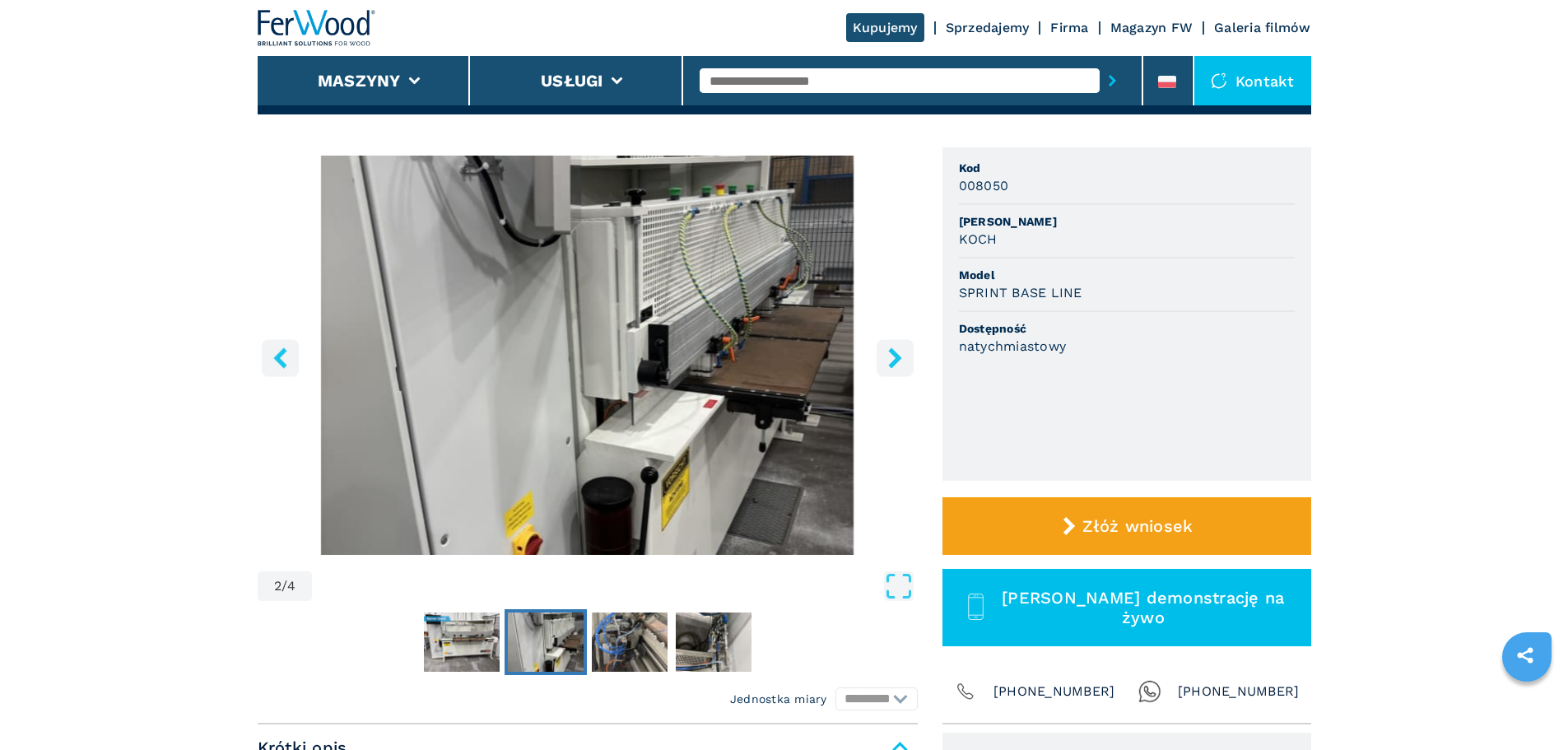
scroll to position [82, 0]
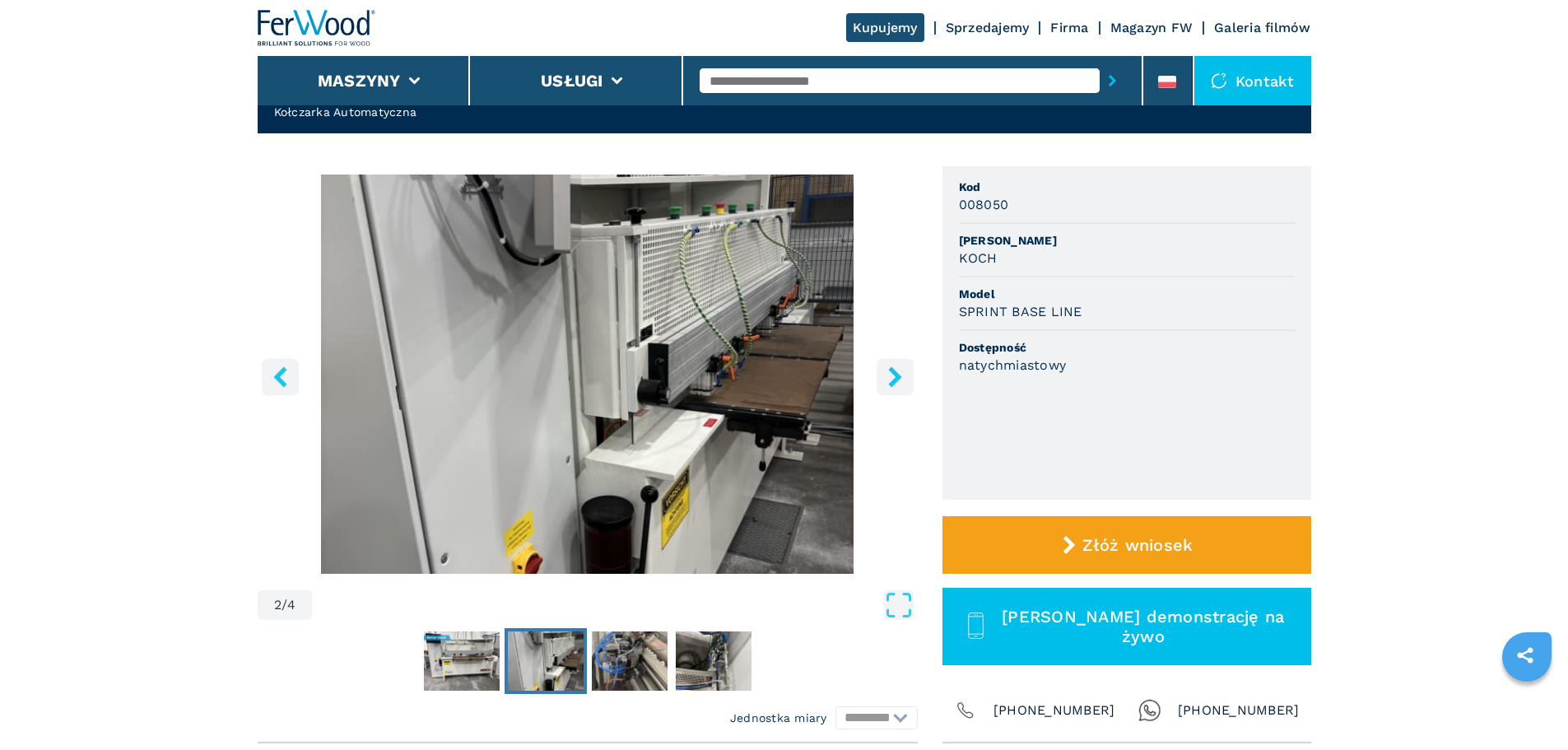
click at [1136, 25] on link "Magazyn FW" at bounding box center [1151, 28] width 83 height 16
click at [1151, 26] on link "Magazyn FW" at bounding box center [1151, 28] width 83 height 16
click at [981, 26] on link "Sprzedajemy" at bounding box center [987, 28] width 84 height 16
click at [899, 29] on link "Kupujemy" at bounding box center [885, 27] width 78 height 28
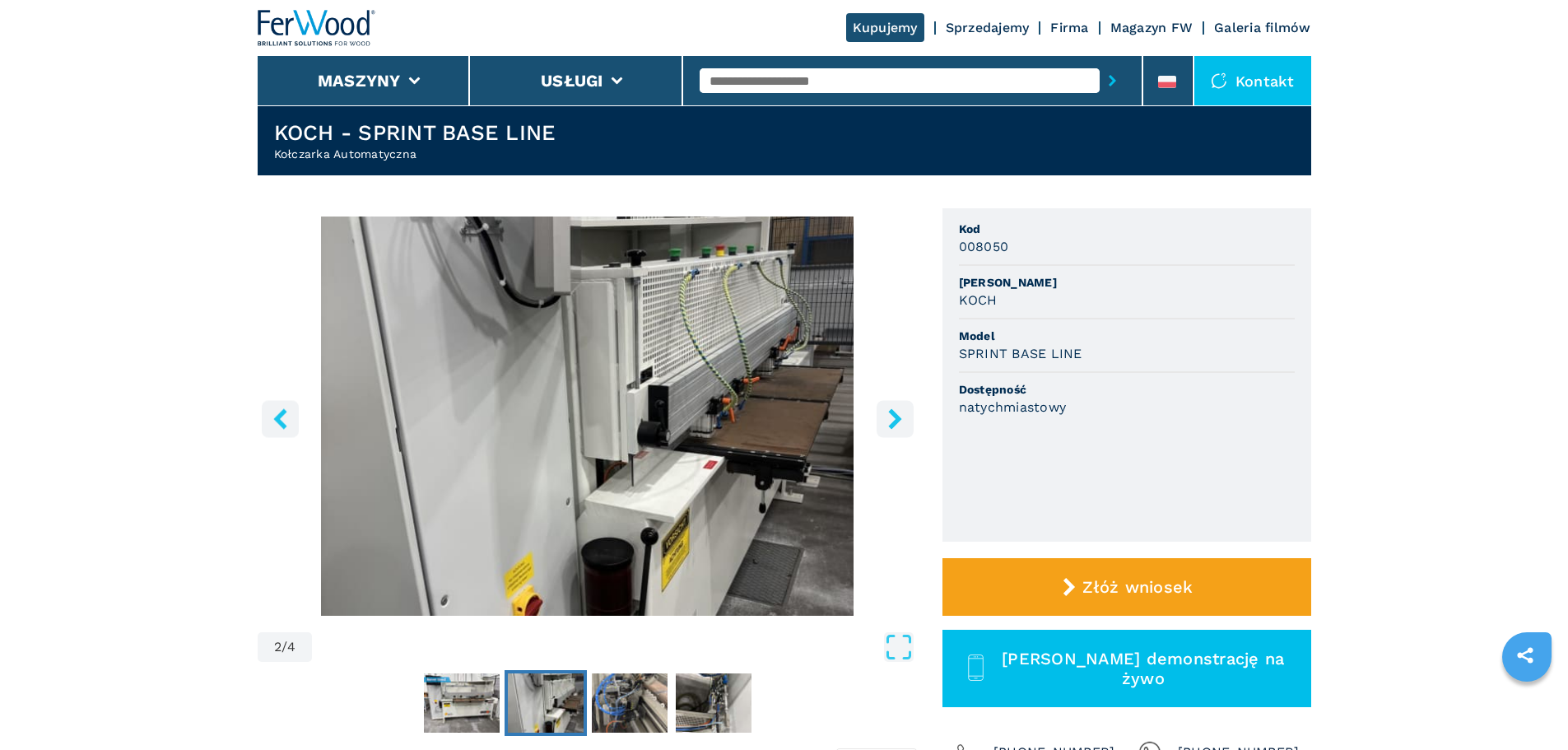
scroll to position [0, 0]
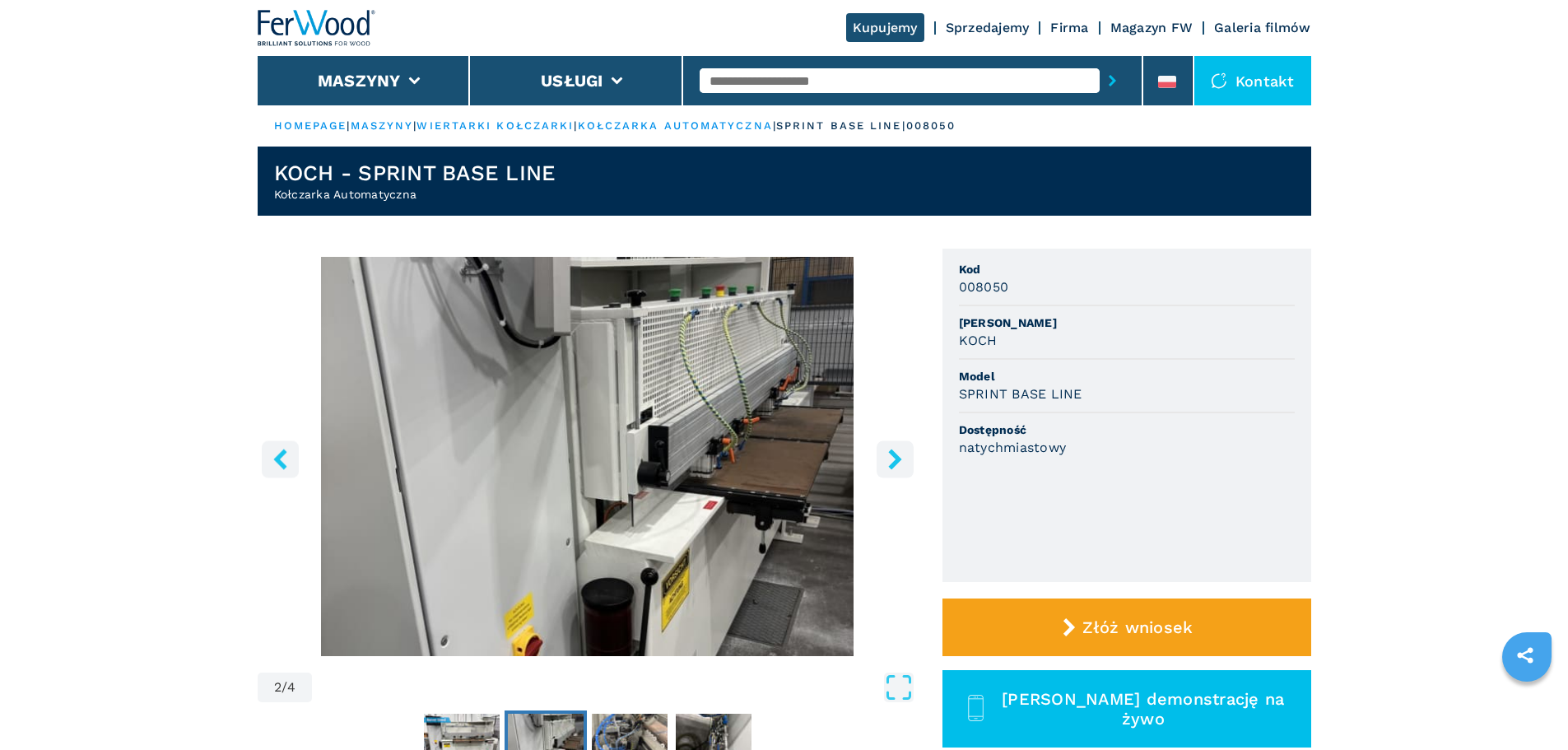
click at [995, 23] on link "Sprzedajemy" at bounding box center [987, 28] width 84 height 16
drag, startPoint x: 995, startPoint y: 23, endPoint x: 932, endPoint y: 31, distance: 63.5
click at [992, 27] on link "Sprzedajemy" at bounding box center [987, 28] width 84 height 16
drag, startPoint x: 248, startPoint y: 16, endPoint x: 268, endPoint y: 18, distance: 20.1
click at [256, 16] on header "Kupujemy Sprzedajemy Firma Magazyn FW Galeria filmów Maszyny Usługi Kontakt" at bounding box center [784, 53] width 1568 height 105
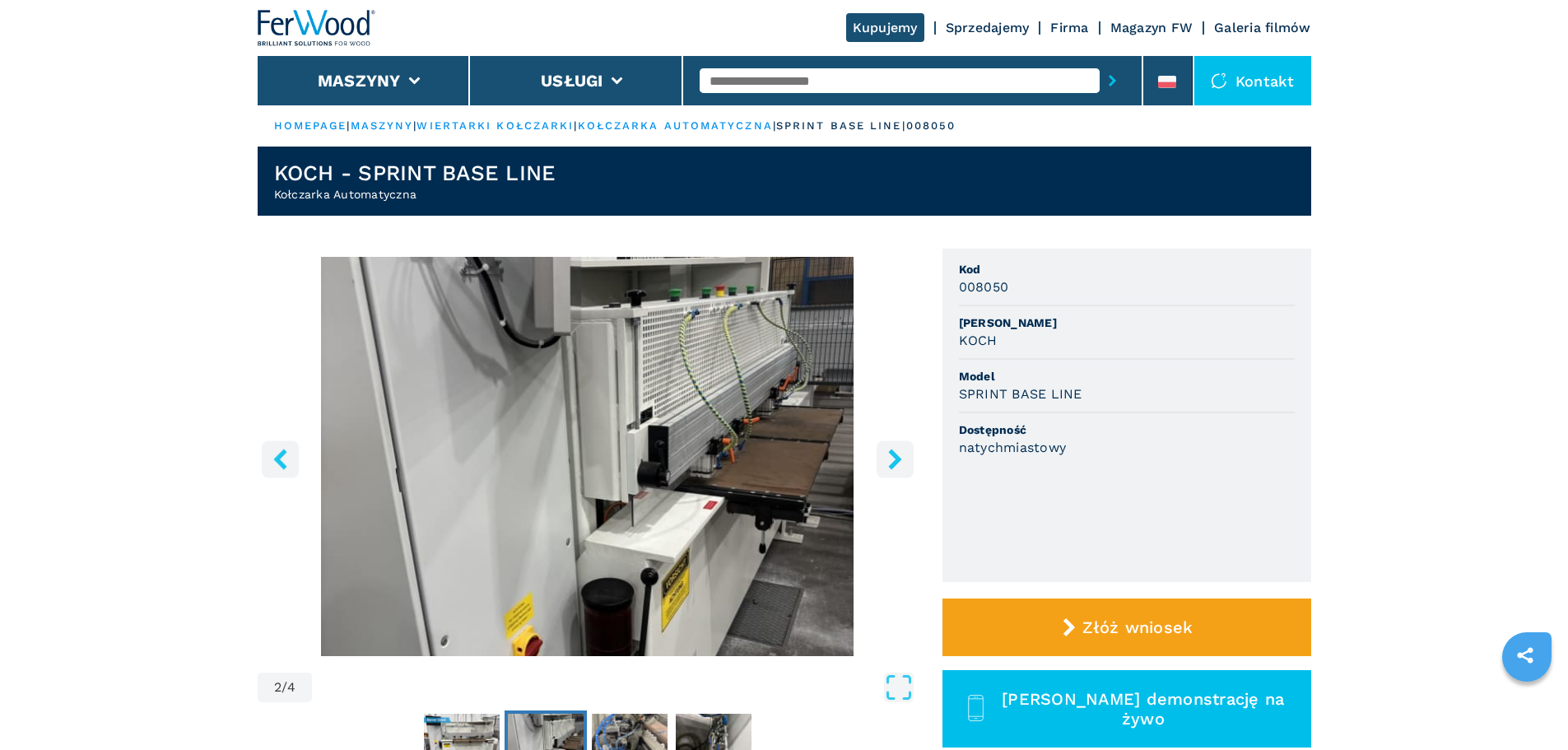
click at [291, 20] on img at bounding box center [317, 28] width 118 height 36
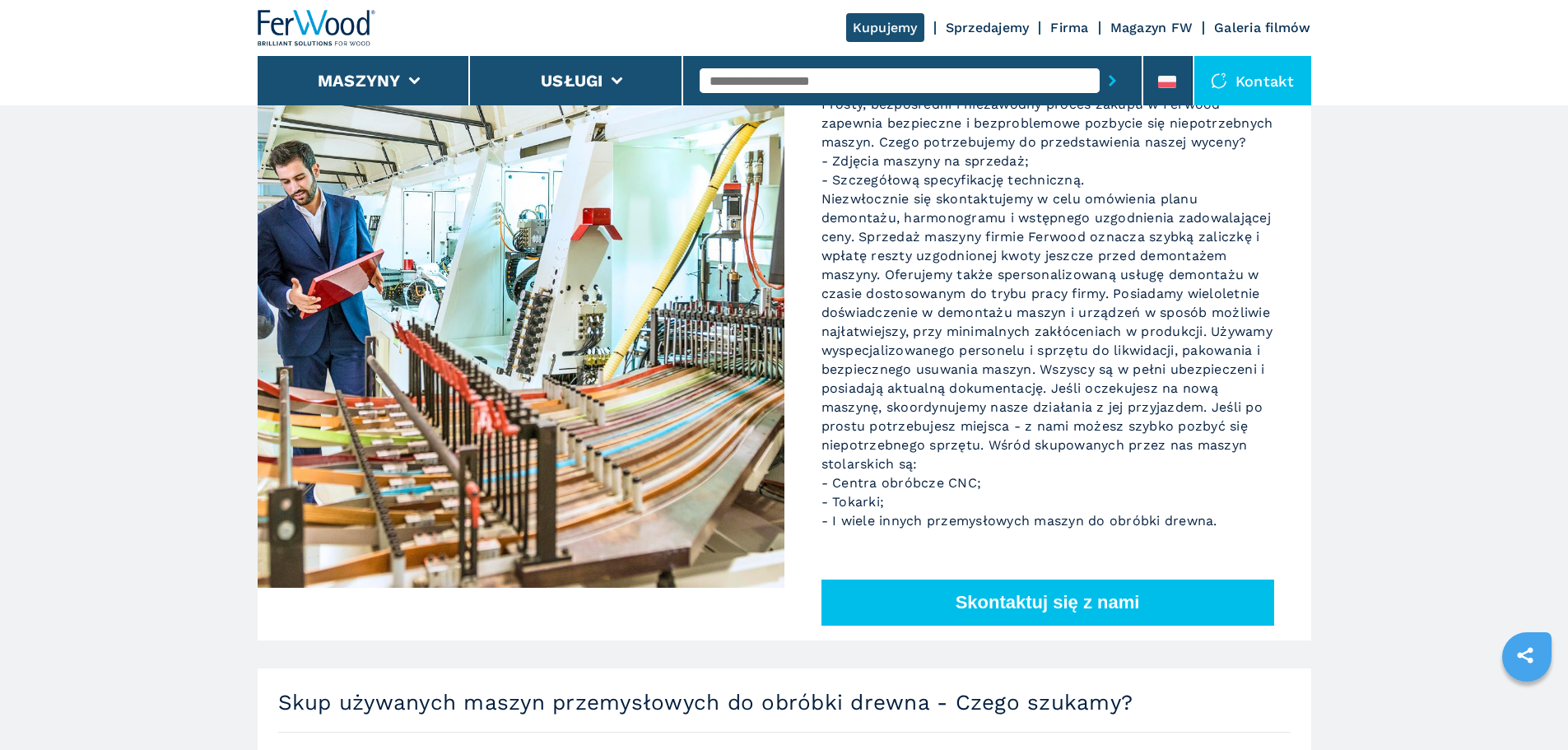
scroll to position [330, 0]
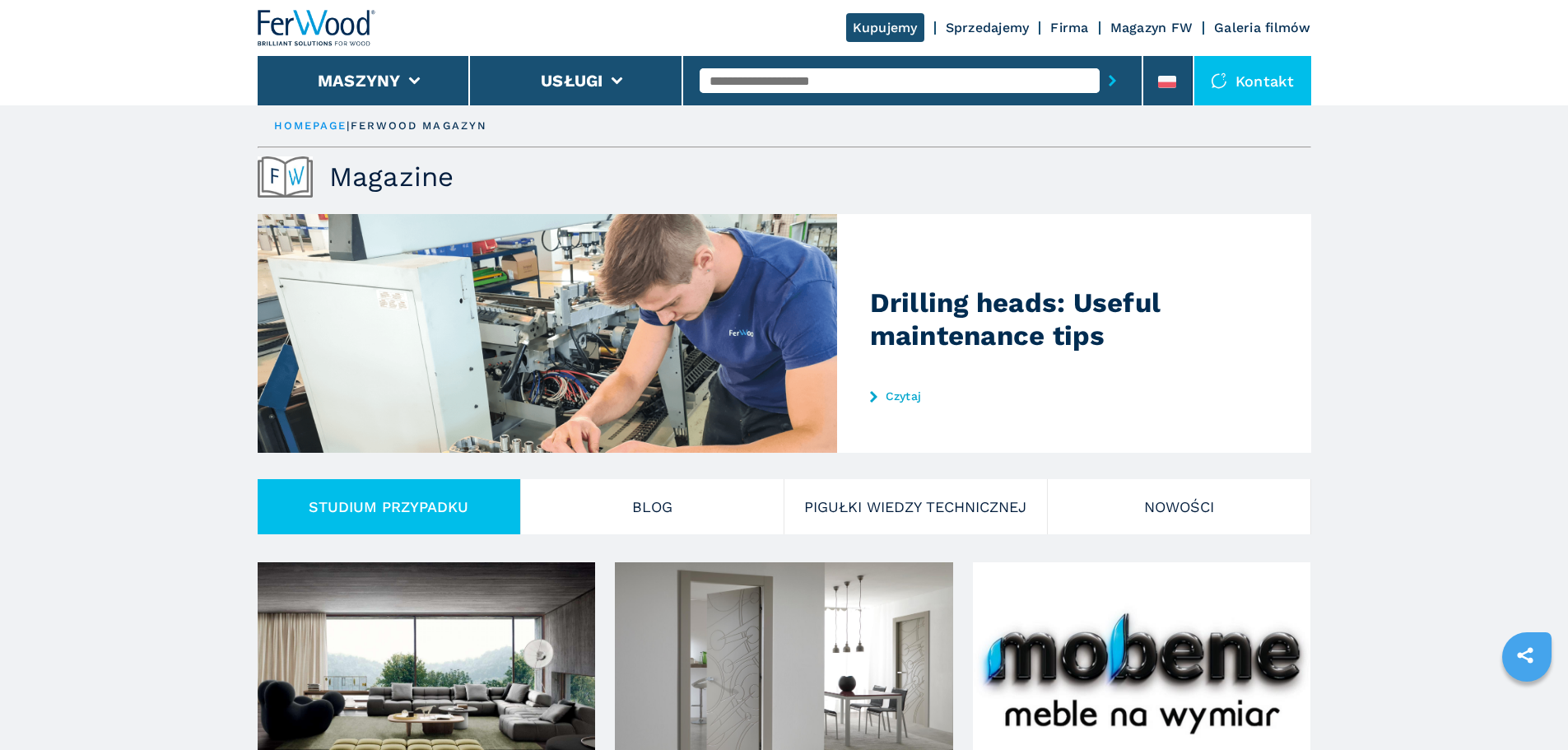
click at [1146, 27] on link "Magazyn FW" at bounding box center [1151, 28] width 83 height 16
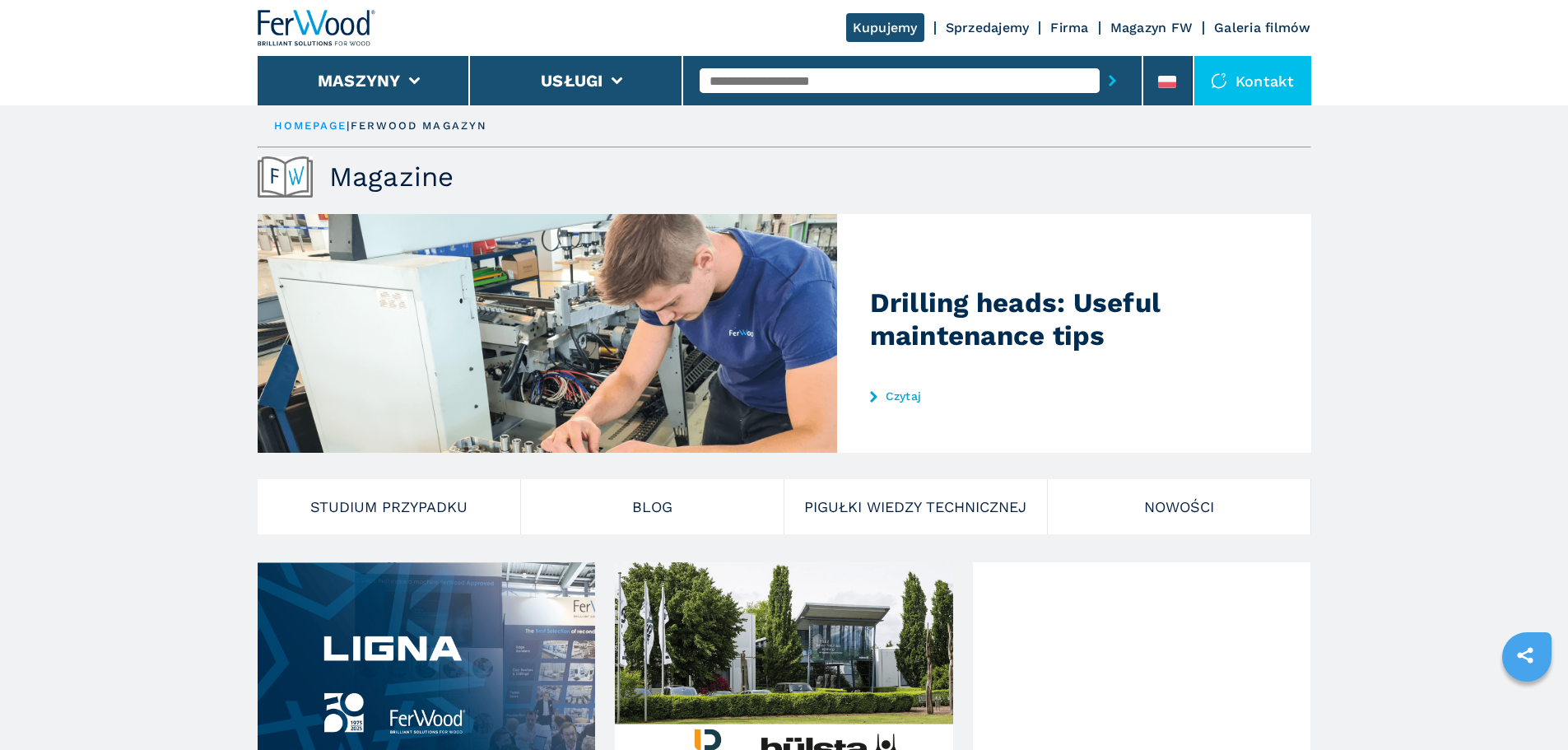
drag, startPoint x: 1146, startPoint y: 27, endPoint x: 1091, endPoint y: 93, distance: 85.9
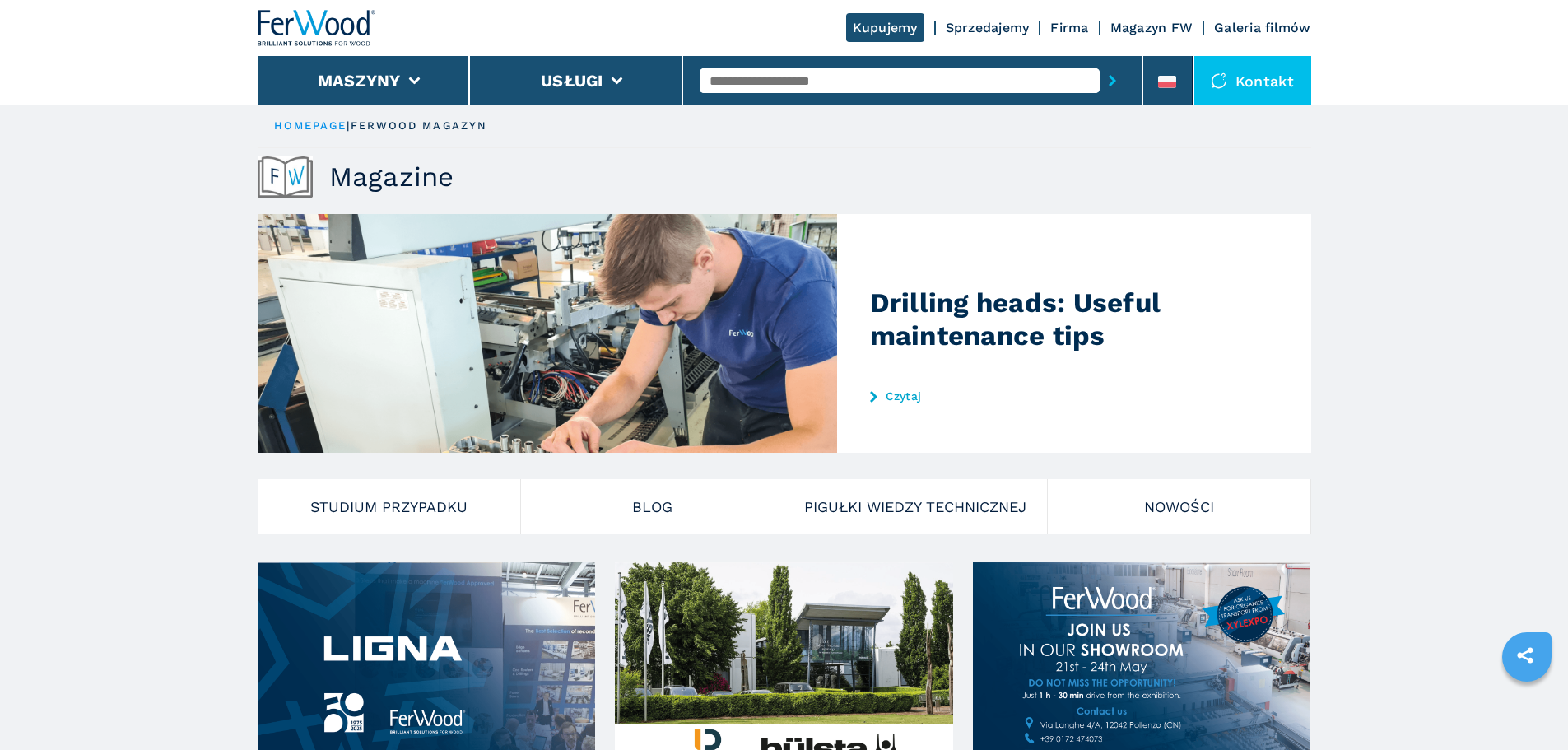
click at [1100, 93] on button "submit-button" at bounding box center [1113, 81] width 26 height 38
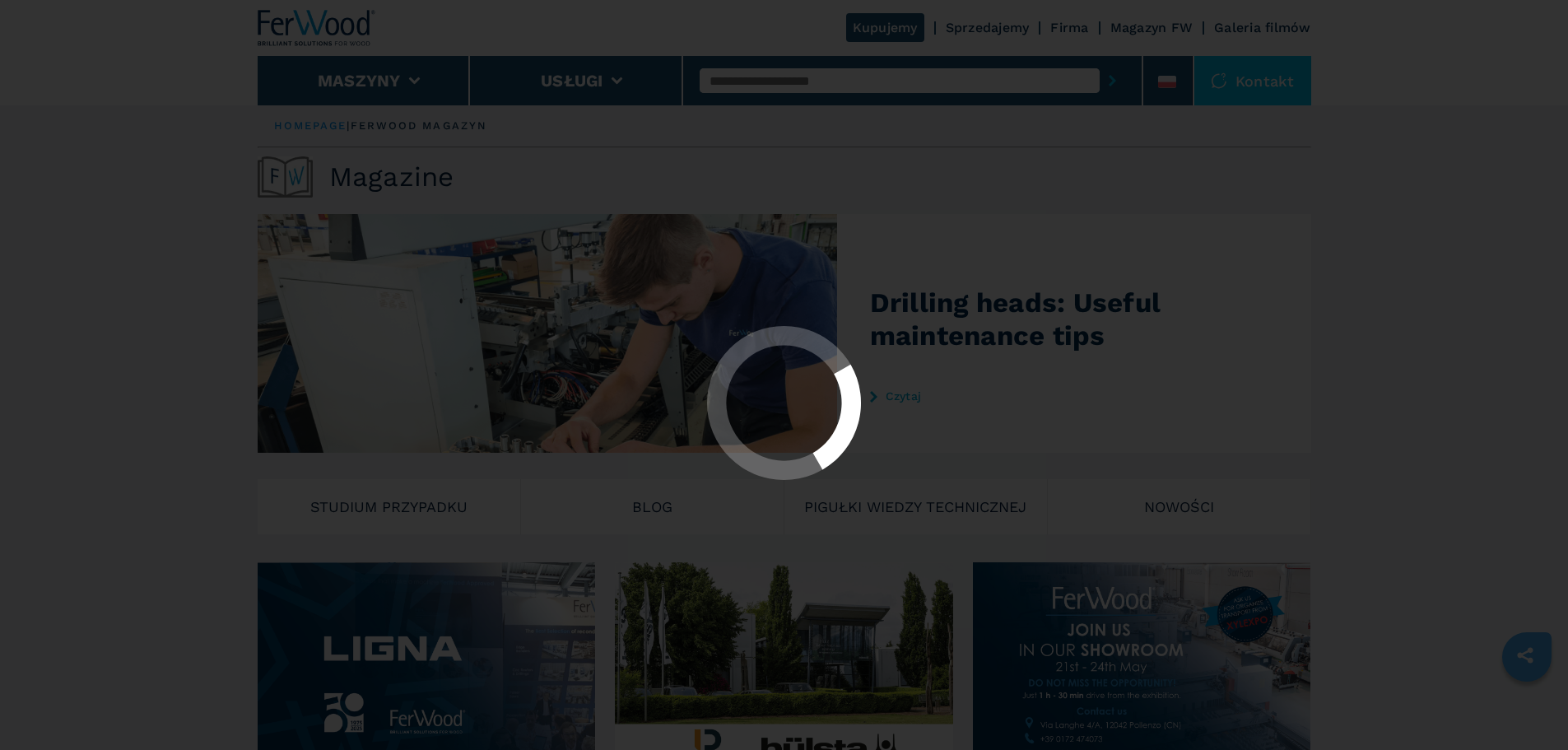
click at [1006, 145] on div at bounding box center [784, 375] width 1568 height 750
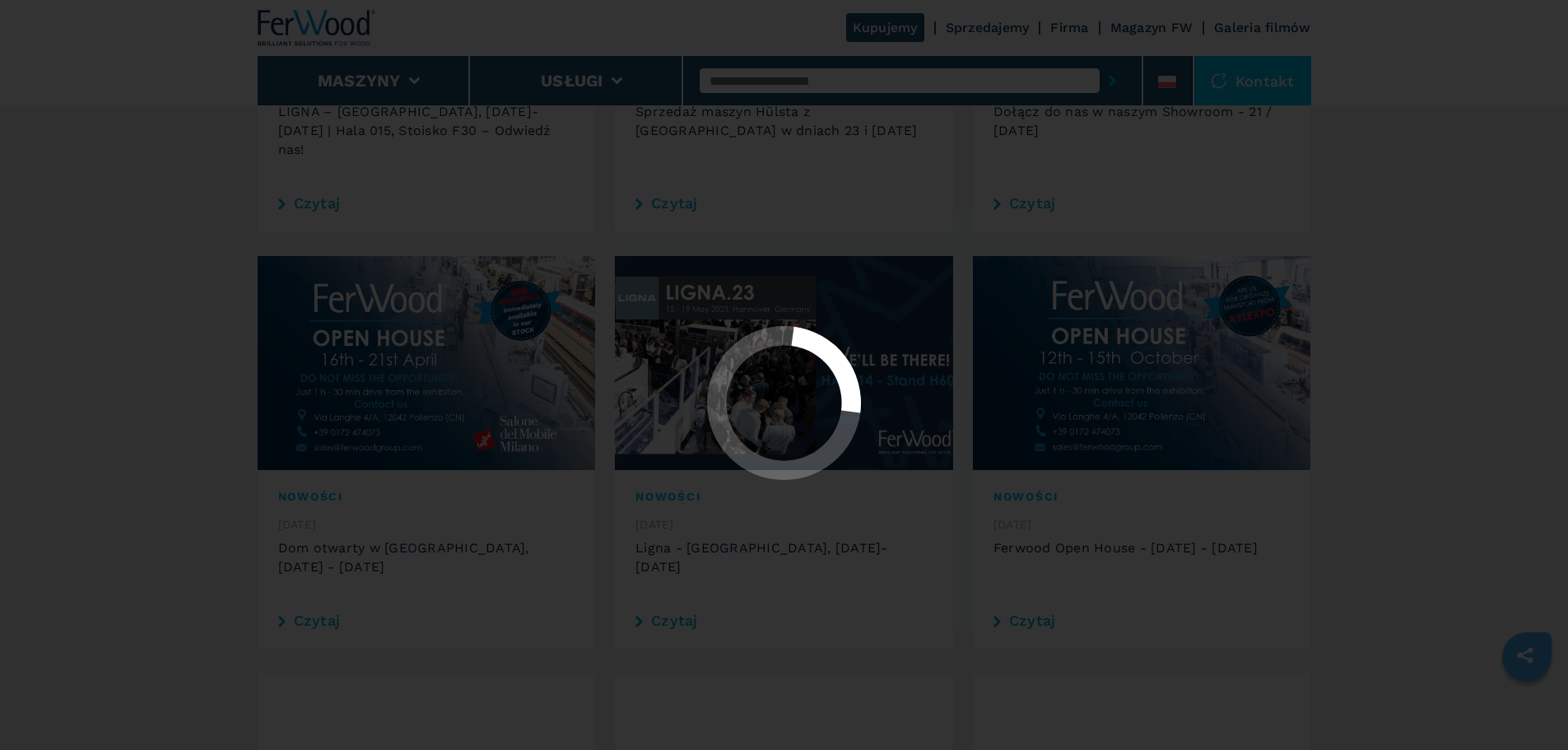
scroll to position [741, 0]
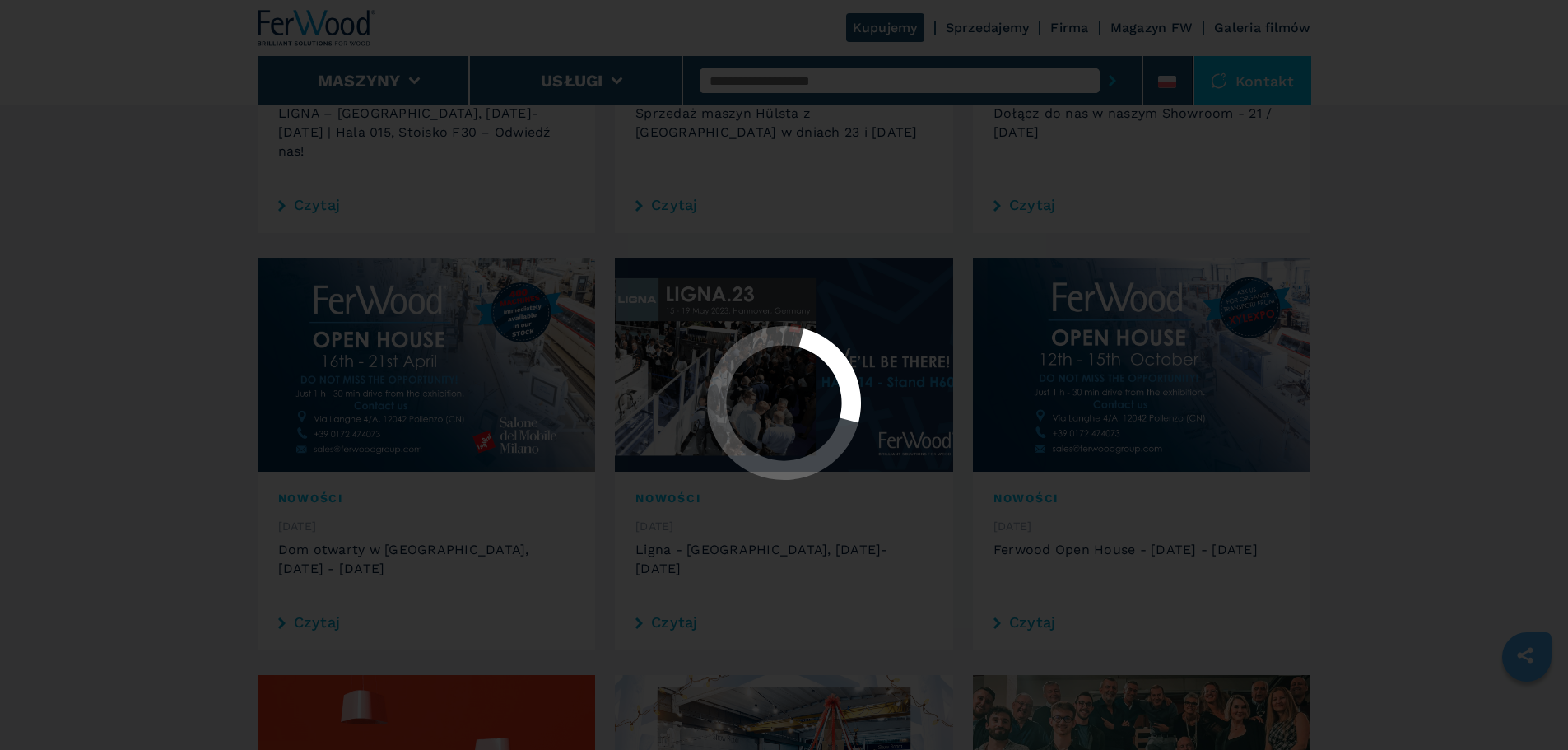
click at [112, 243] on div at bounding box center [784, 375] width 1568 height 750
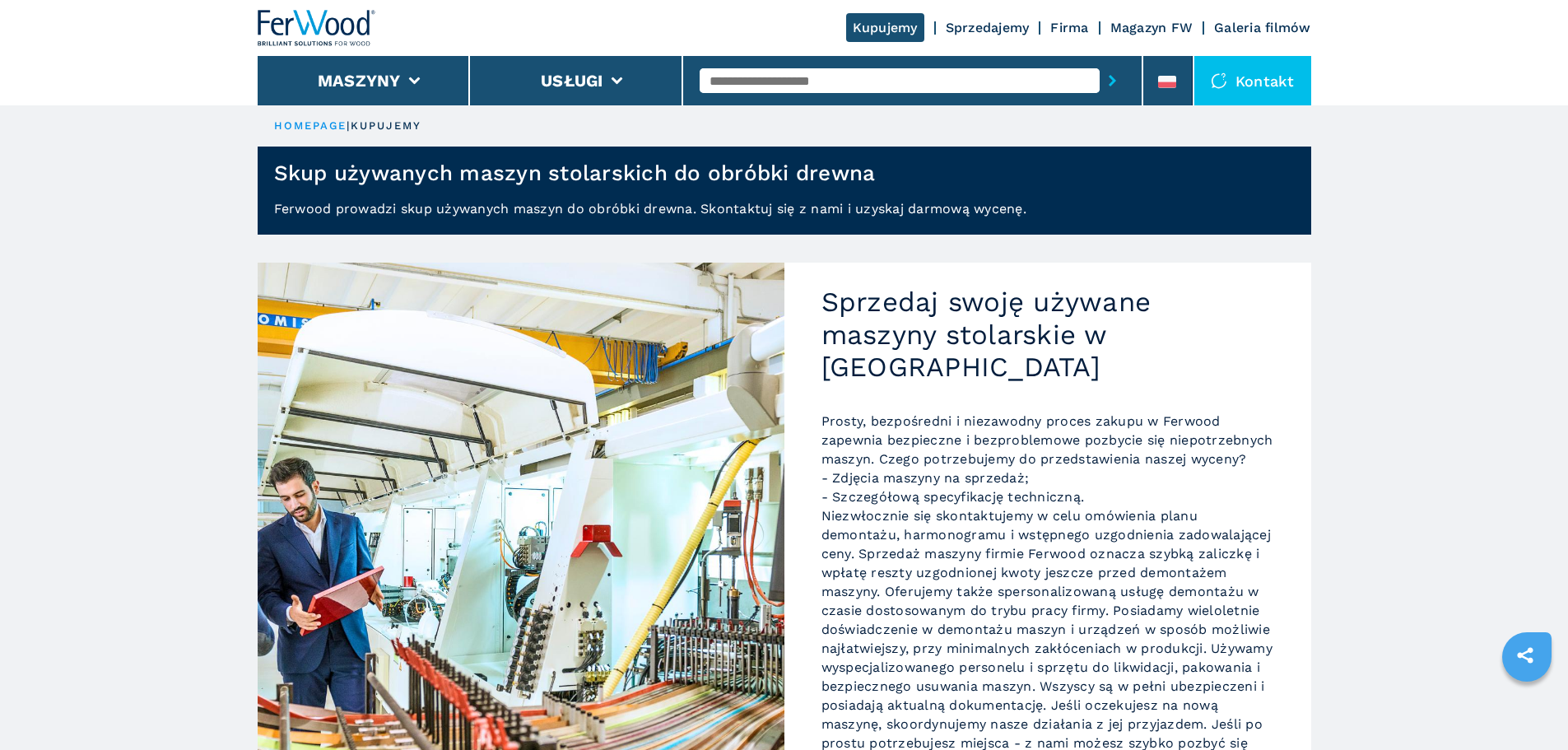
click at [1251, 80] on div "Kontakt" at bounding box center [1253, 80] width 117 height 49
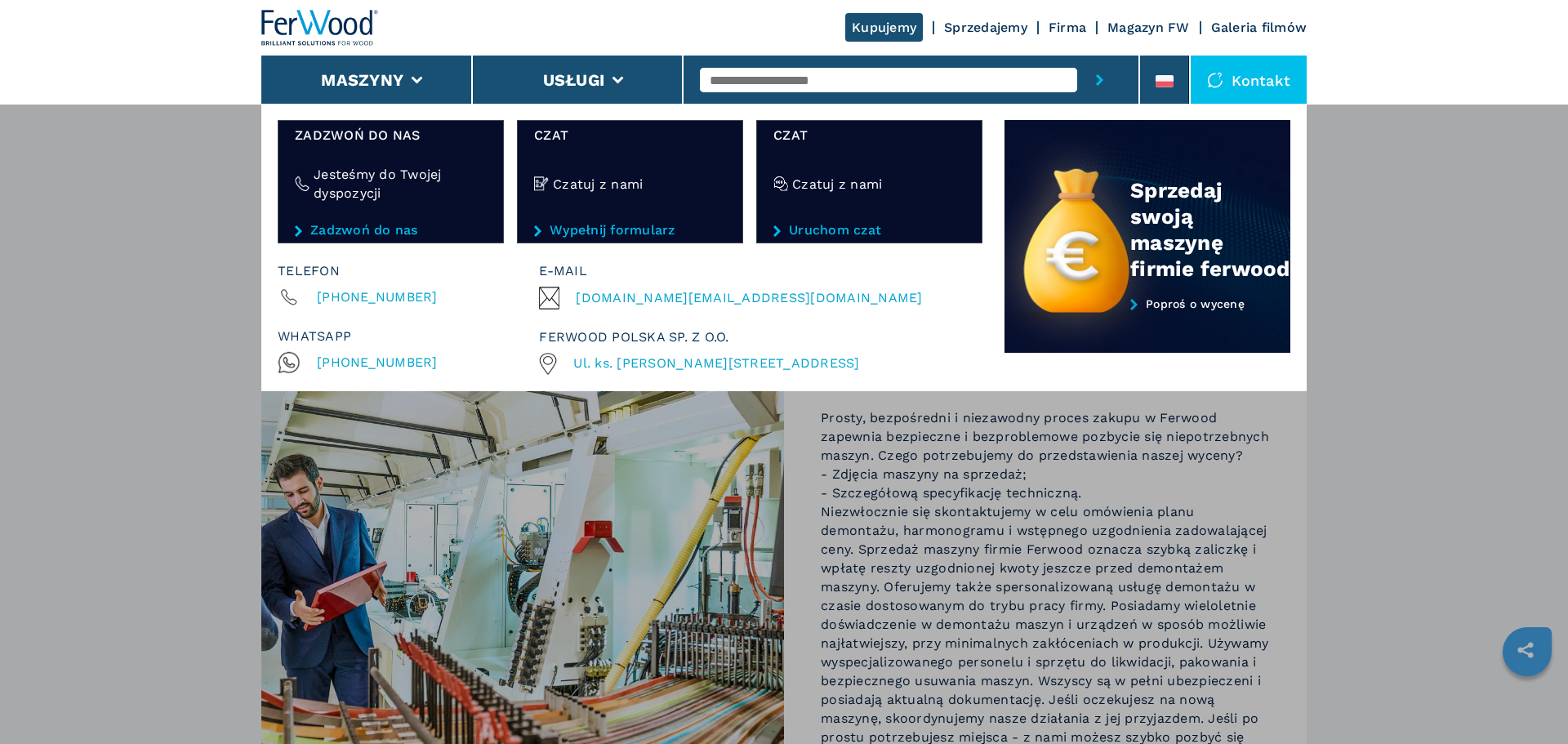
click at [1312, 580] on div "Maszyny Okleiniarki Formatyzerki Centrum obróbcze cnc Wiertarki - kołczarki Pił…" at bounding box center [784, 475] width 1568 height 744
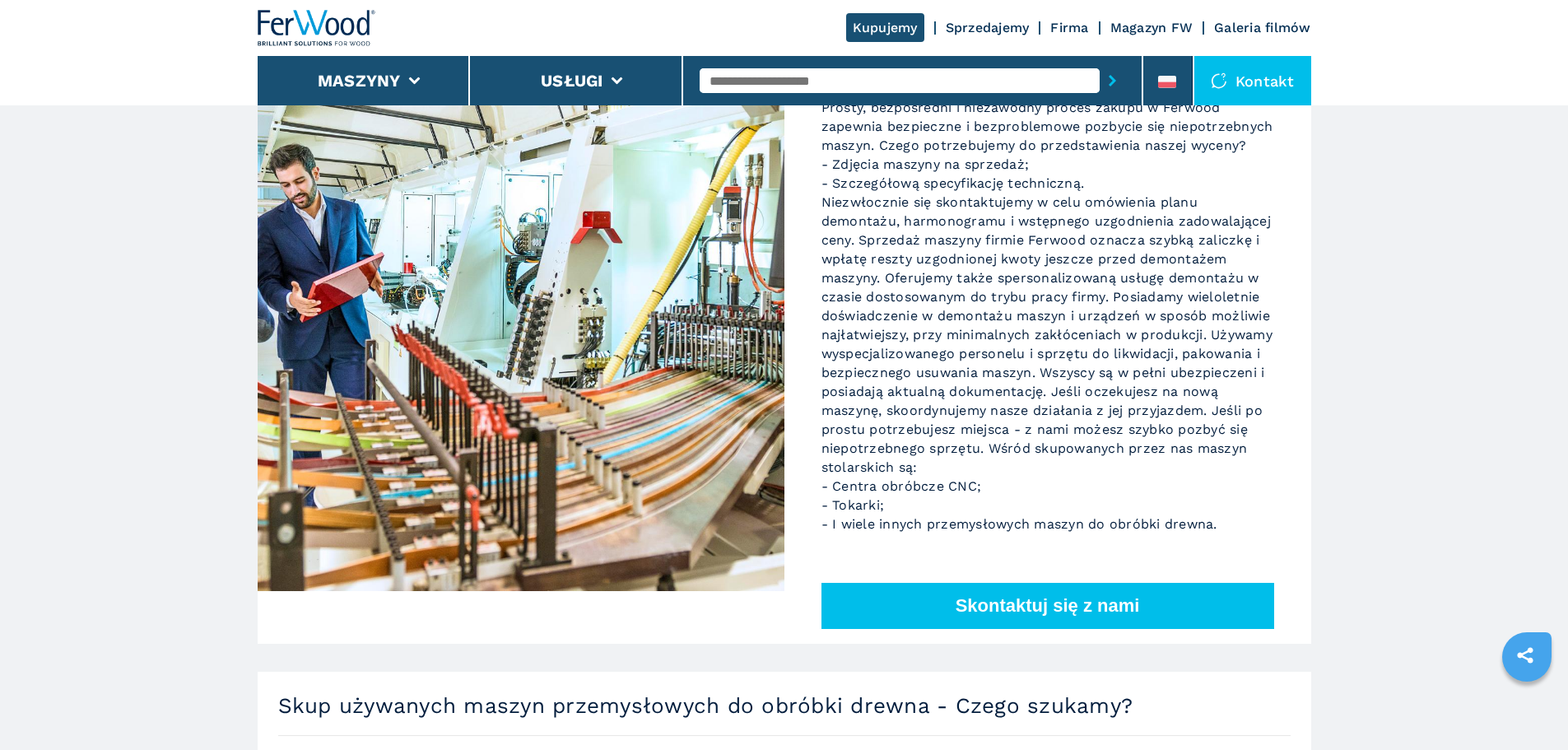
scroll to position [101, 0]
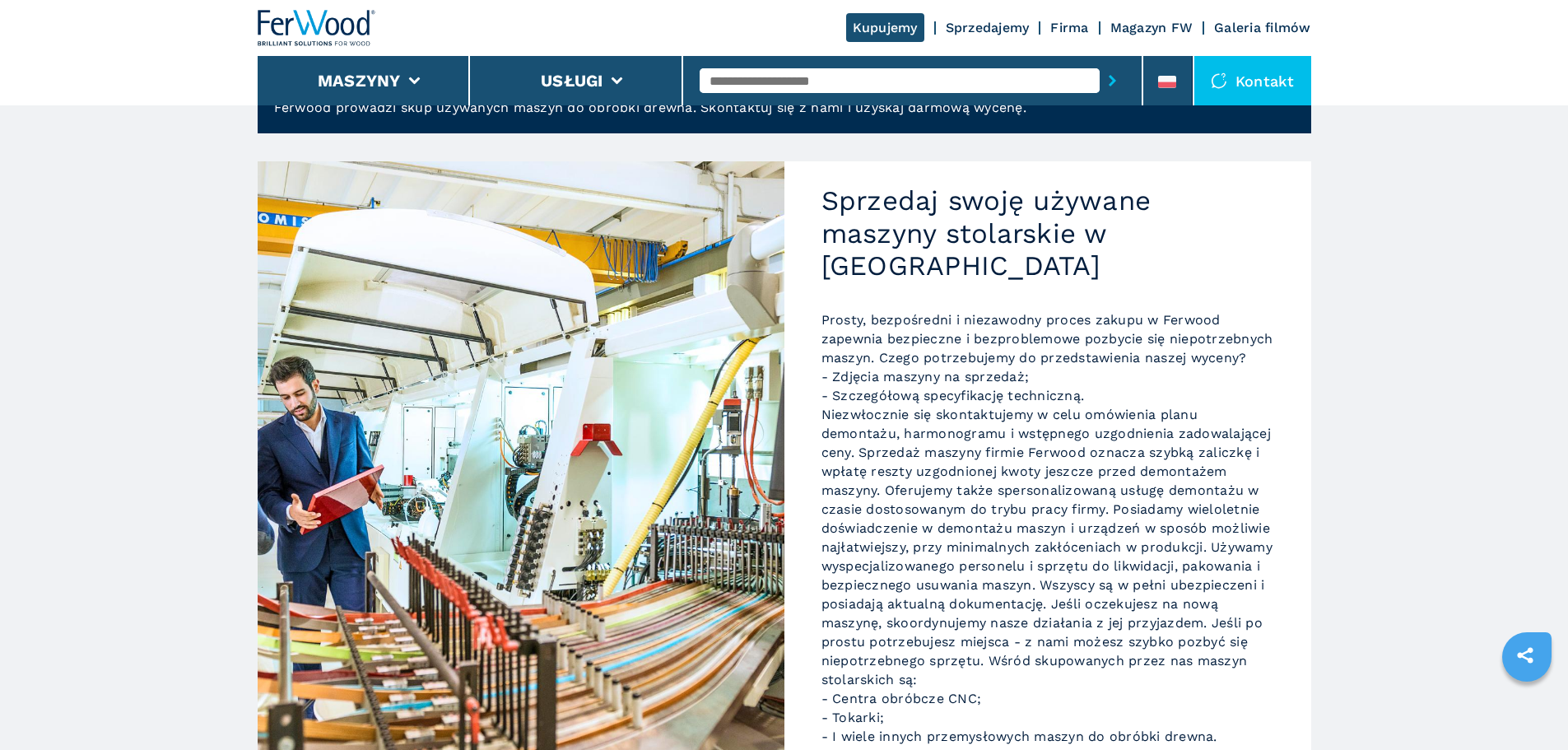
click at [1138, 27] on link "Magazyn FW" at bounding box center [1151, 28] width 83 height 16
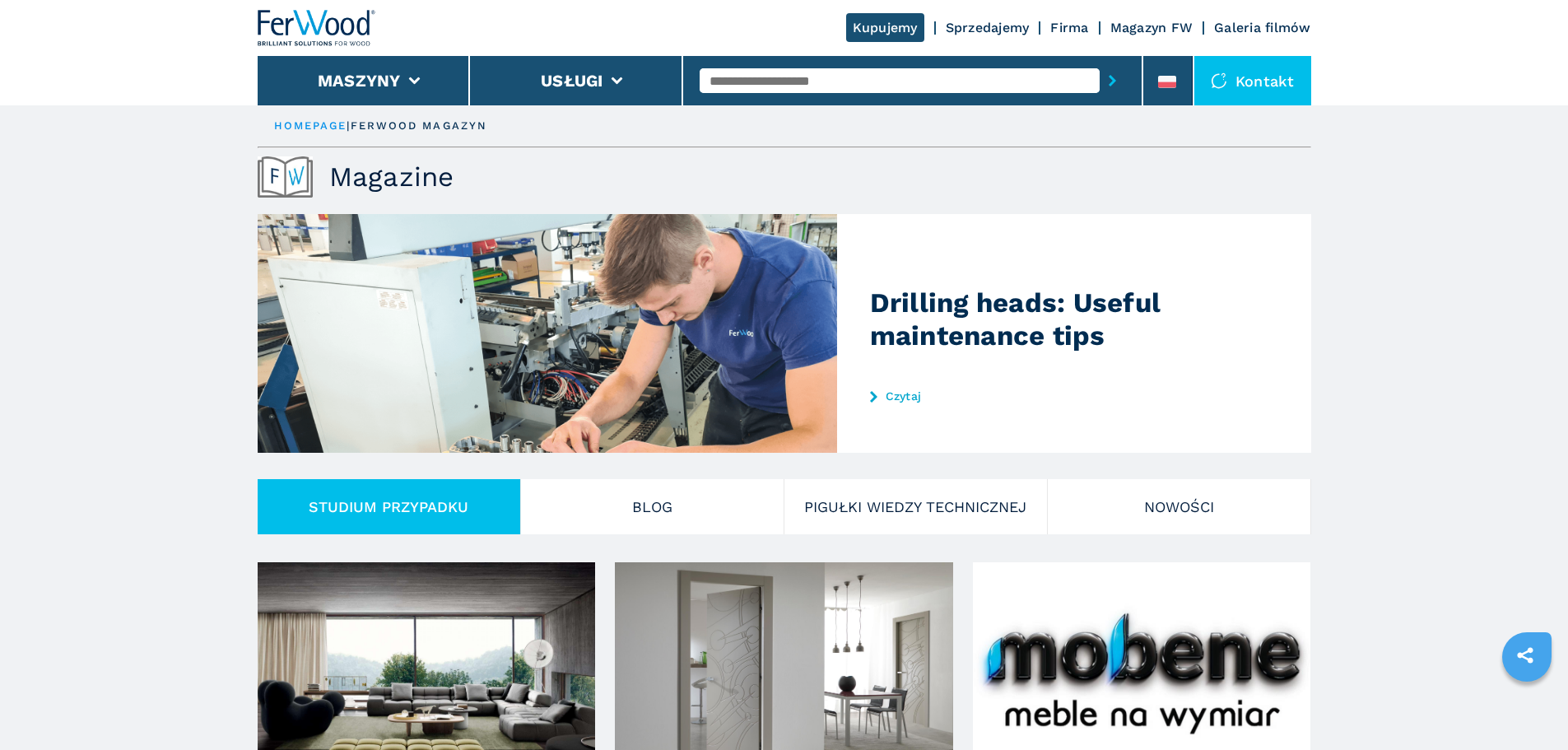
click at [1272, 86] on div "Kontakt" at bounding box center [1253, 80] width 117 height 49
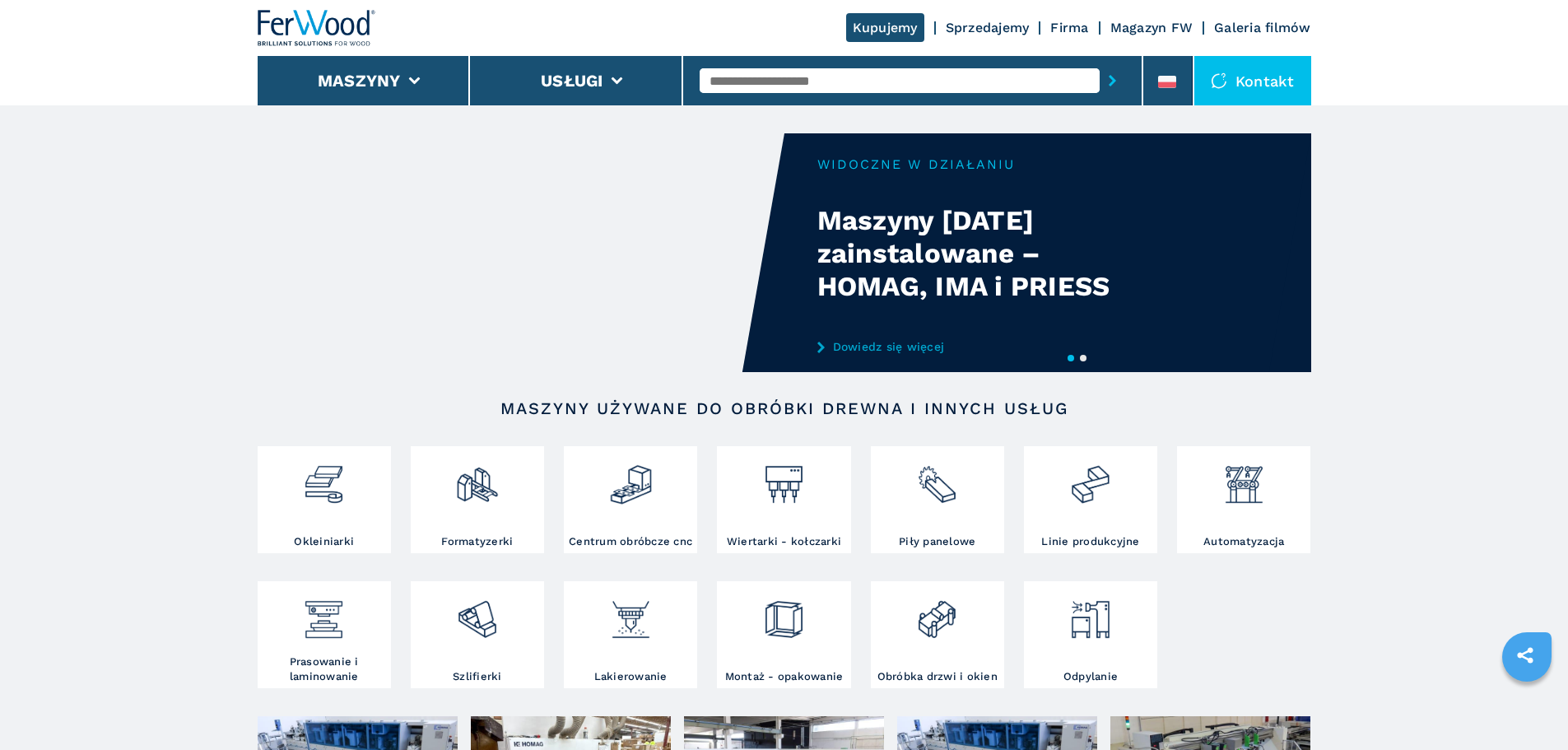
click at [1003, 27] on link "Sprzedajemy" at bounding box center [987, 28] width 84 height 16
click at [1161, 28] on link "Magazyn FW" at bounding box center [1151, 28] width 83 height 16
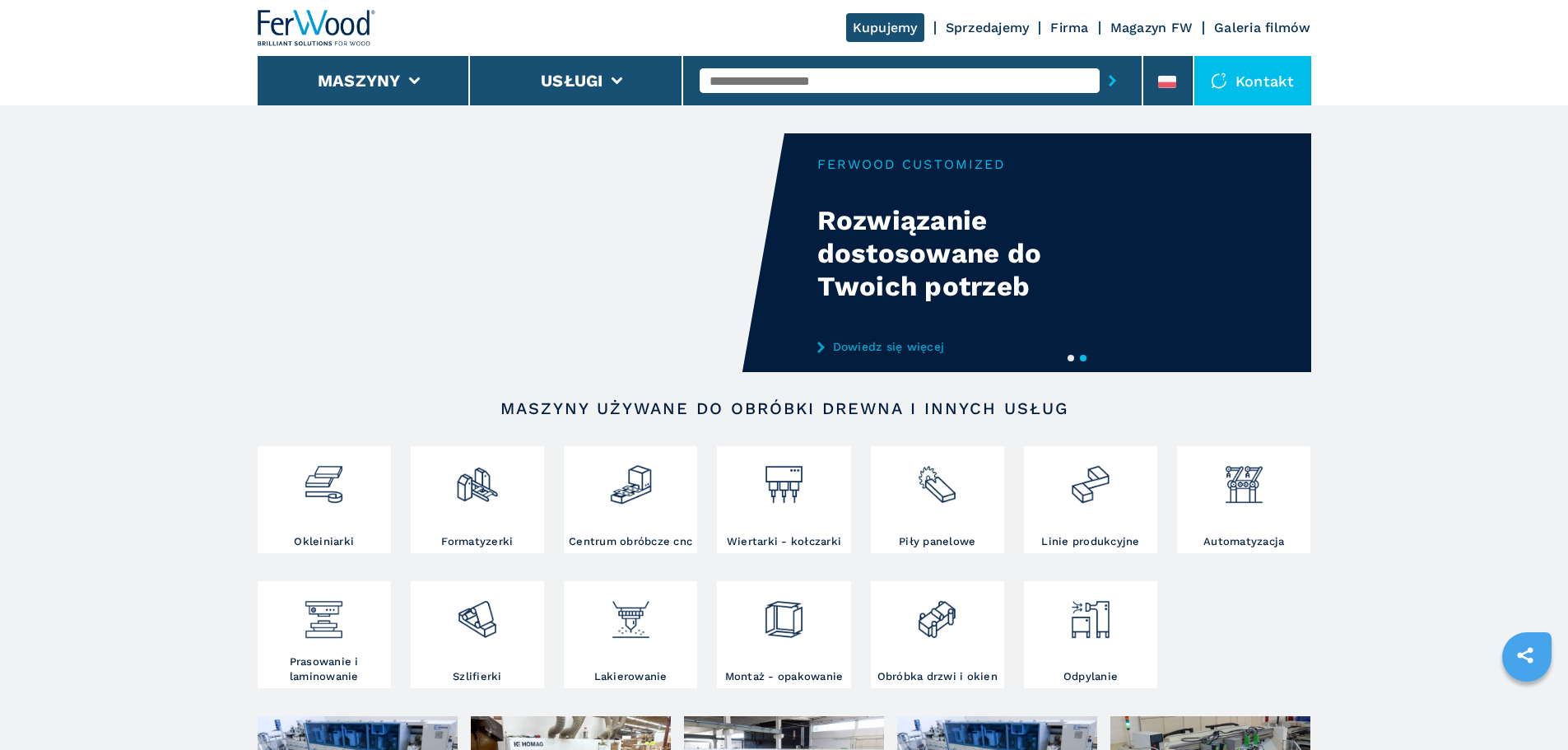
click at [1161, 28] on link "Magazyn FW" at bounding box center [1151, 28] width 83 height 16
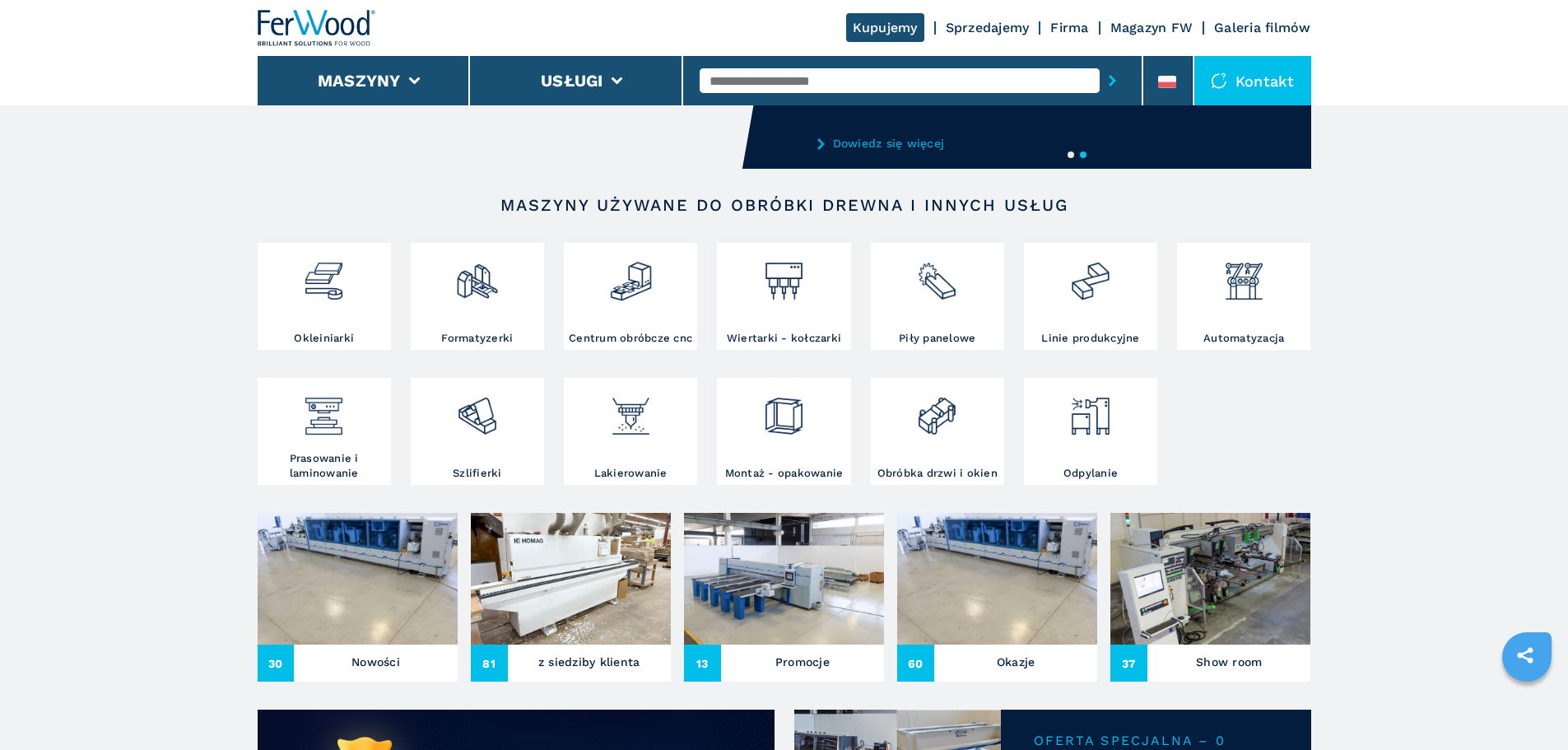
scroll to position [247, 0]
